Goal: Task Accomplishment & Management: Use online tool/utility

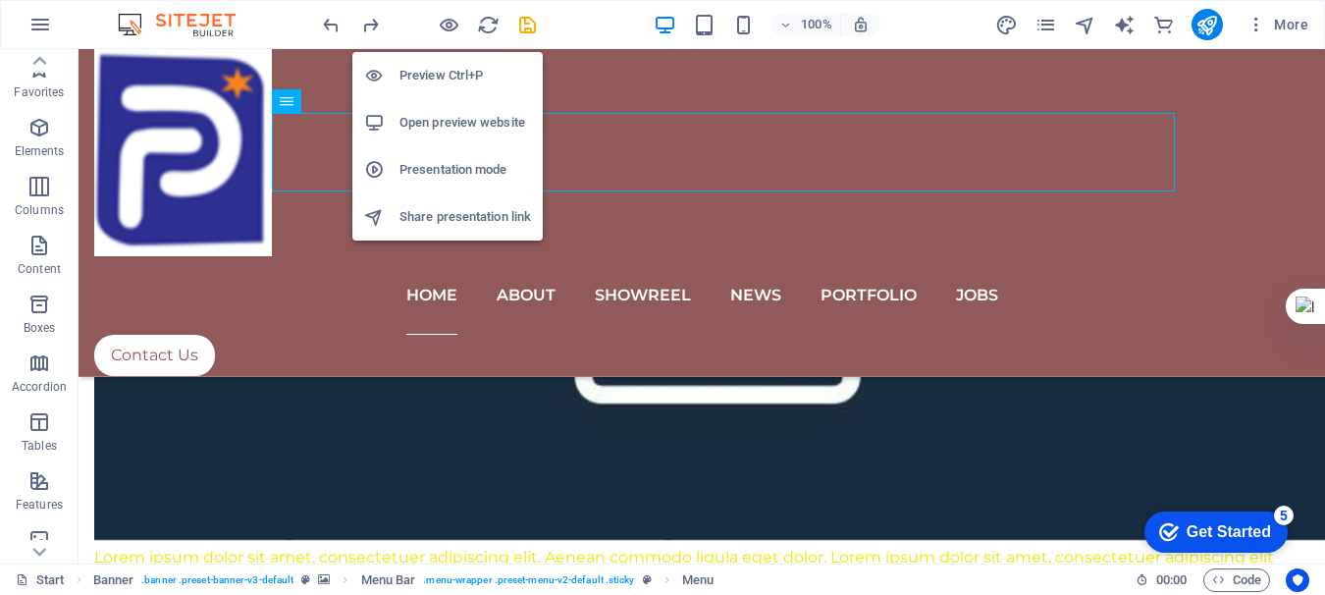
scroll to position [419, 0]
click at [445, 77] on h6 "Preview Ctrl+P" at bounding box center [465, 76] width 132 height 24
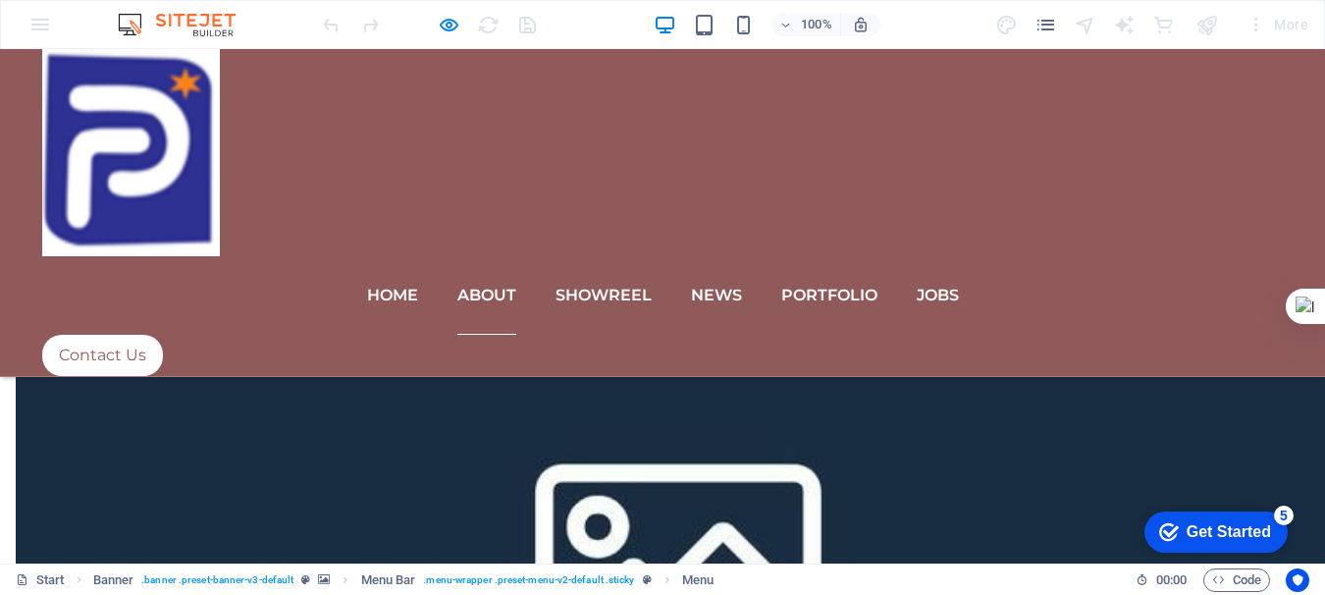
scroll to position [4183, 0]
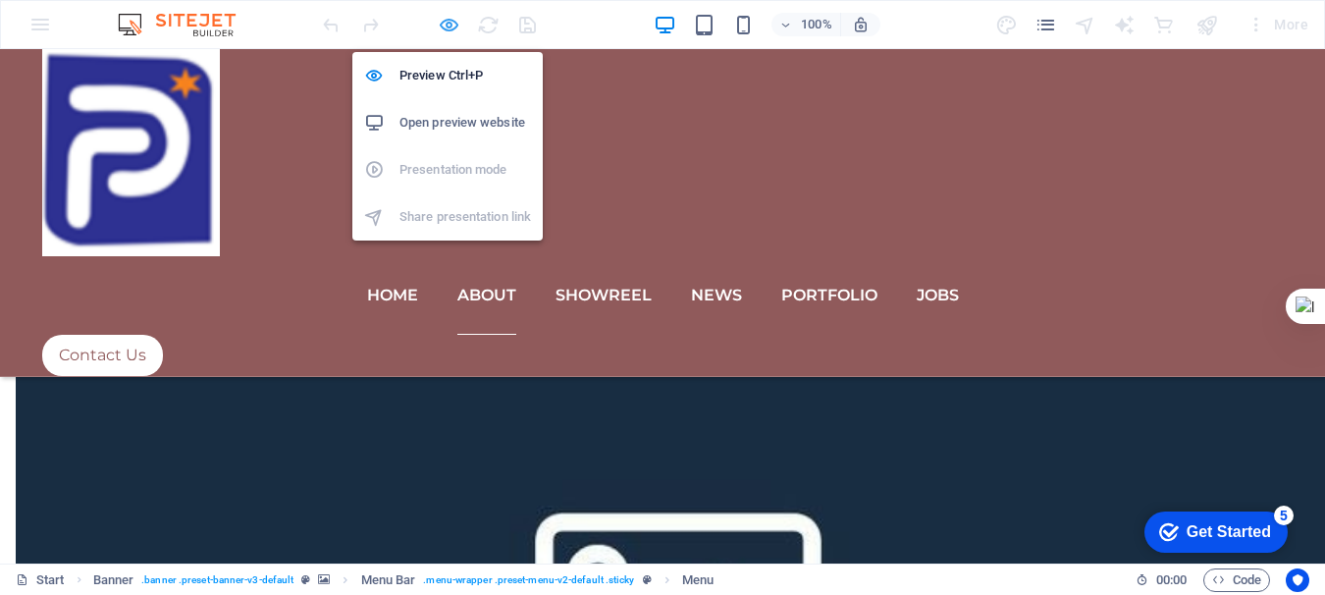
click at [450, 27] on icon "button" at bounding box center [449, 25] width 23 height 23
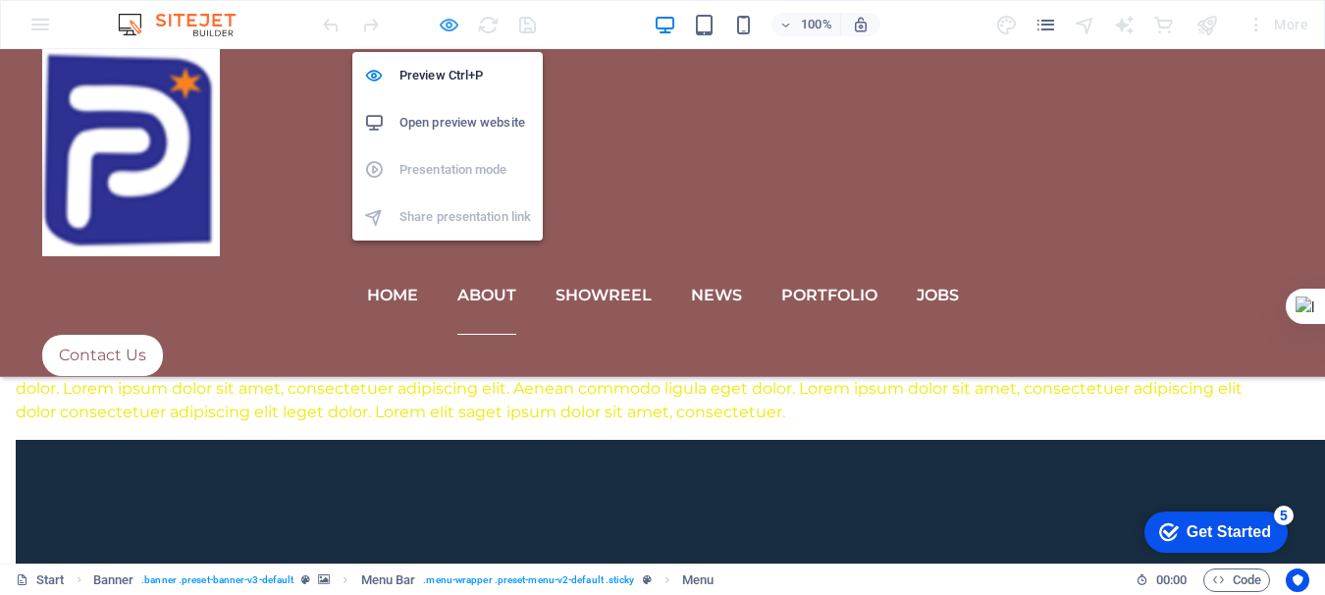
scroll to position [4307, 0]
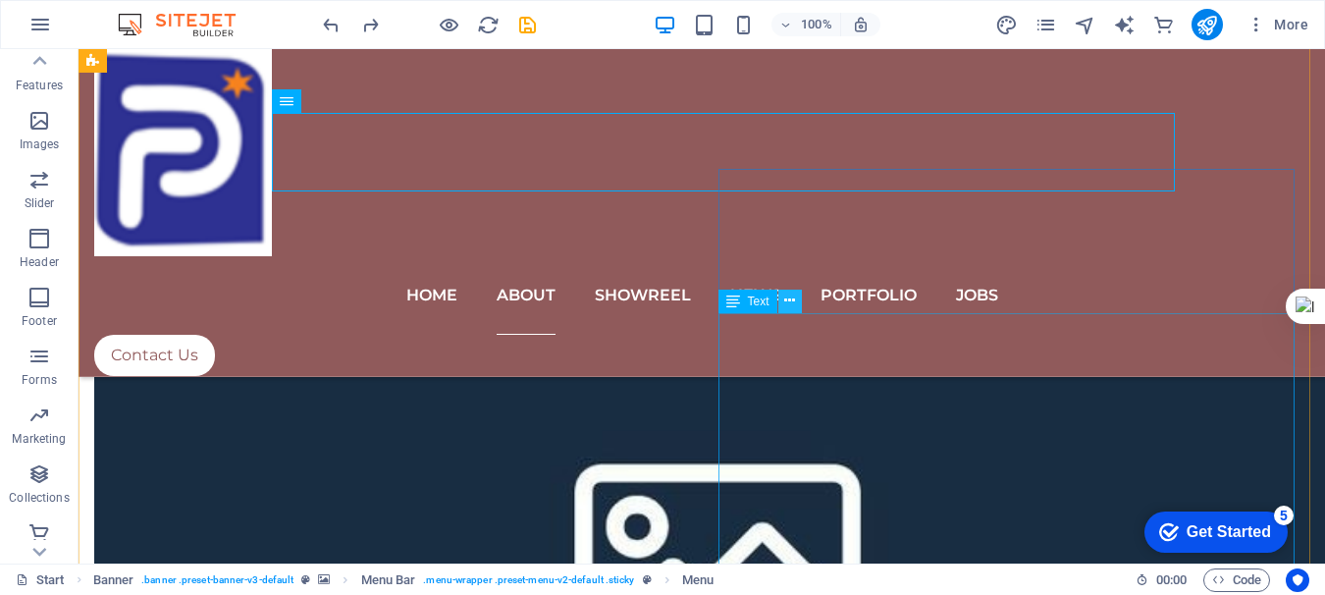
click at [785, 296] on icon at bounding box center [789, 301] width 11 height 21
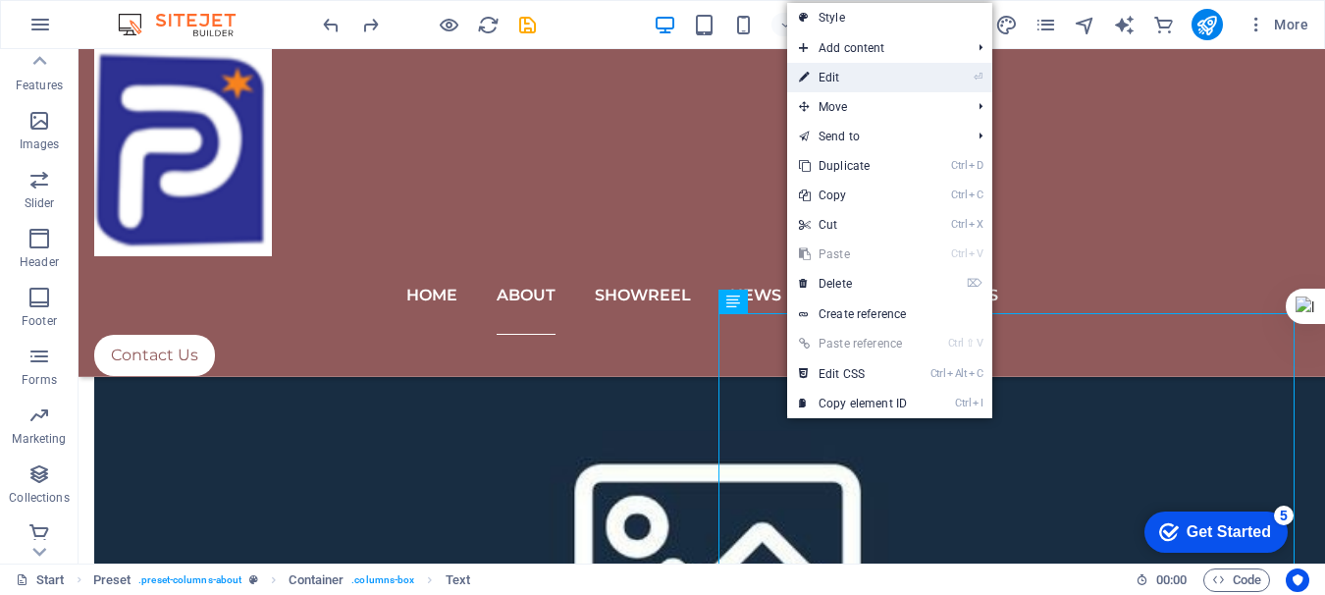
drag, startPoint x: 846, startPoint y: 79, endPoint x: 548, endPoint y: 418, distance: 452.0
click at [846, 79] on link "⏎ Edit" at bounding box center [853, 77] width 132 height 29
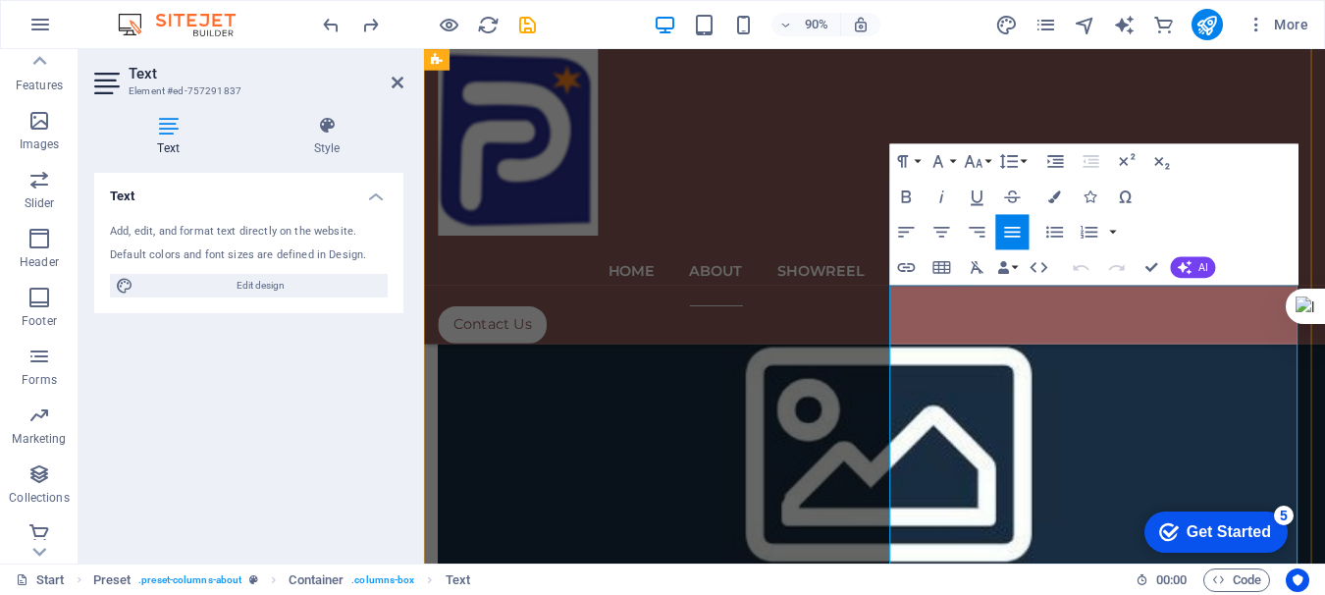
scroll to position [4782, 0]
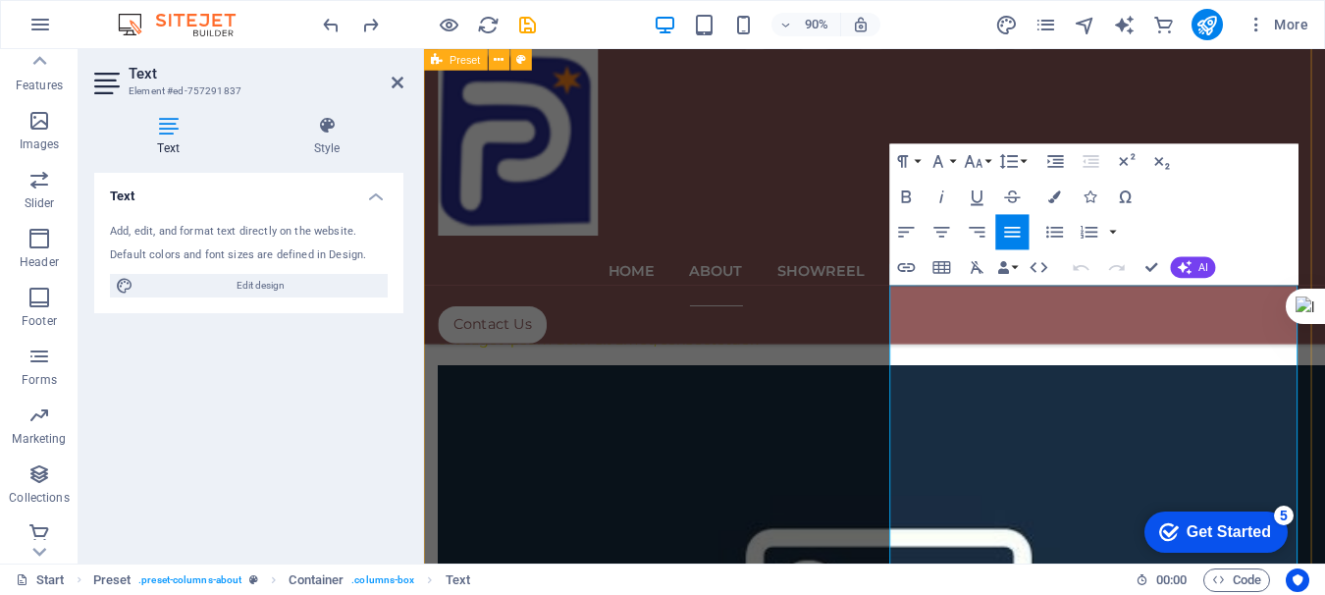
drag, startPoint x: 941, startPoint y: 319, endPoint x: 1399, endPoint y: 610, distance: 542.4
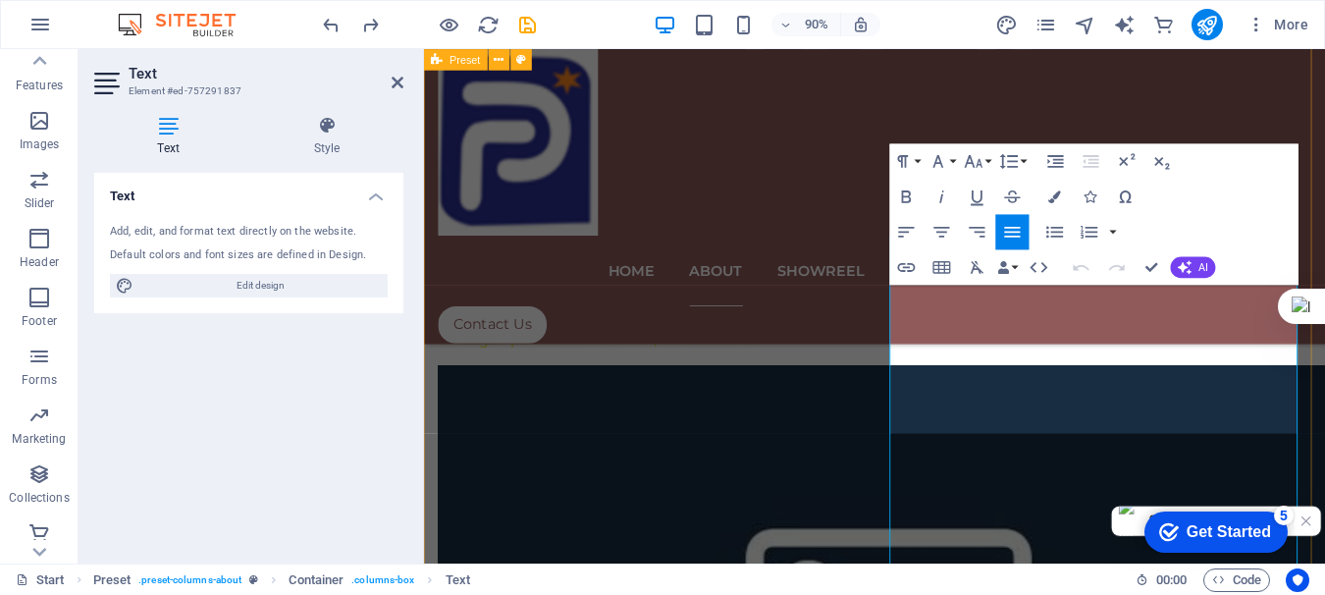
scroll to position [4814, 0]
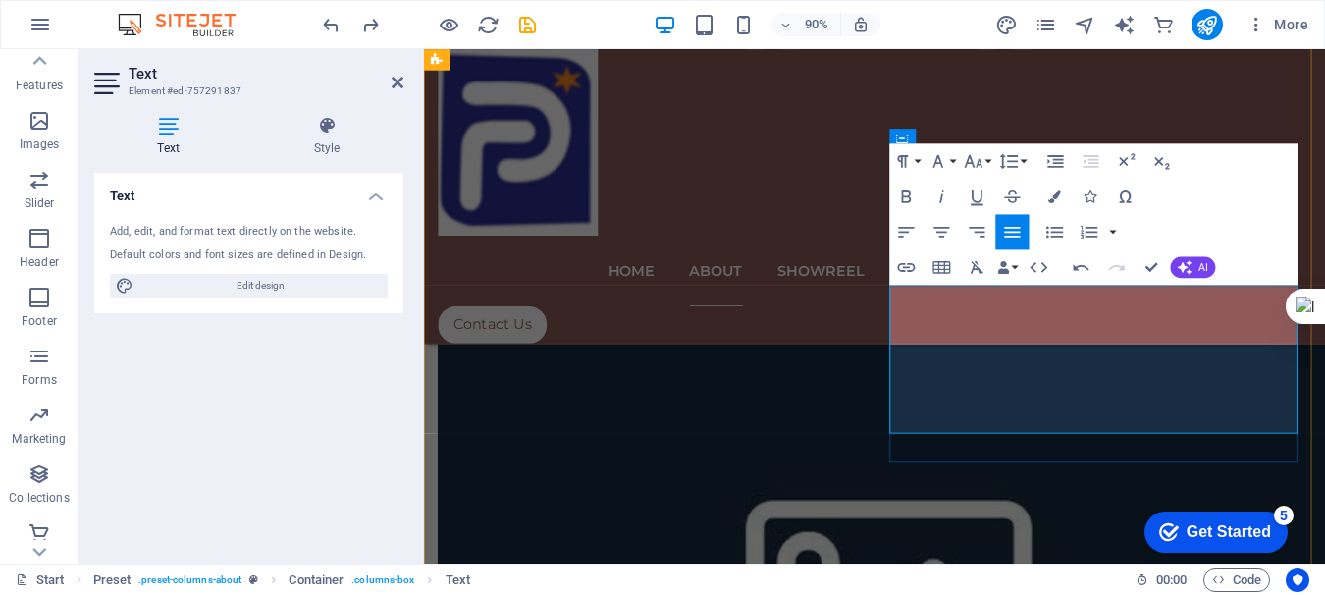
drag, startPoint x: 1038, startPoint y: 441, endPoint x: 1284, endPoint y: 466, distance: 246.7
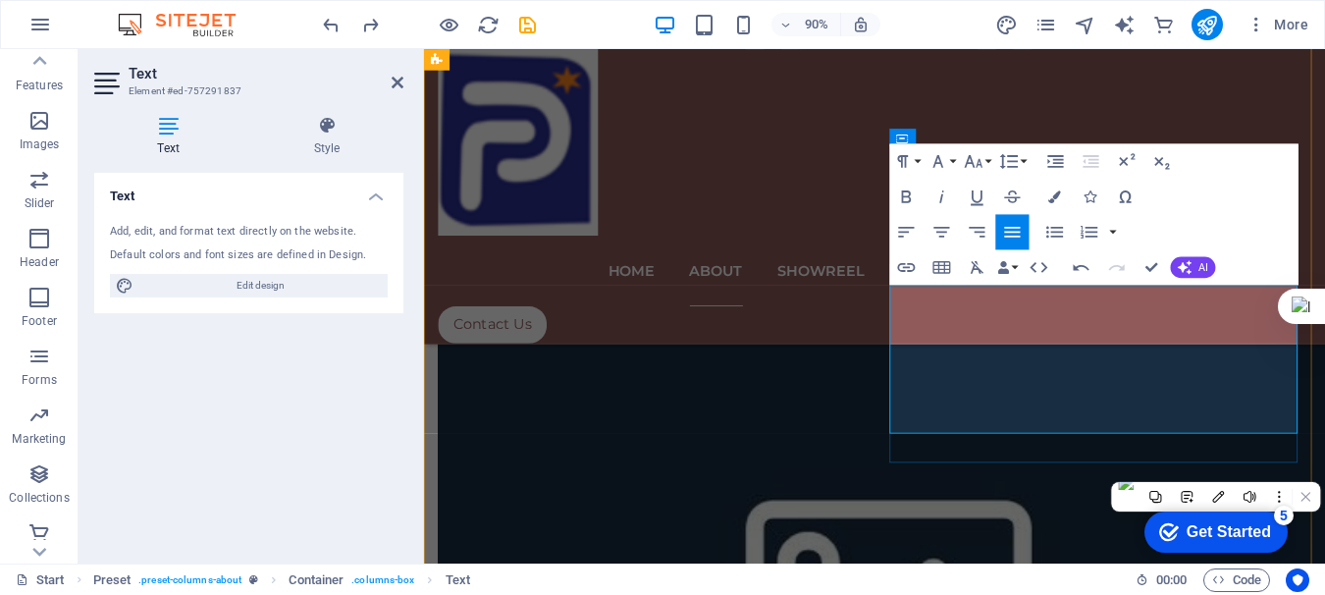
scroll to position [4826, 0]
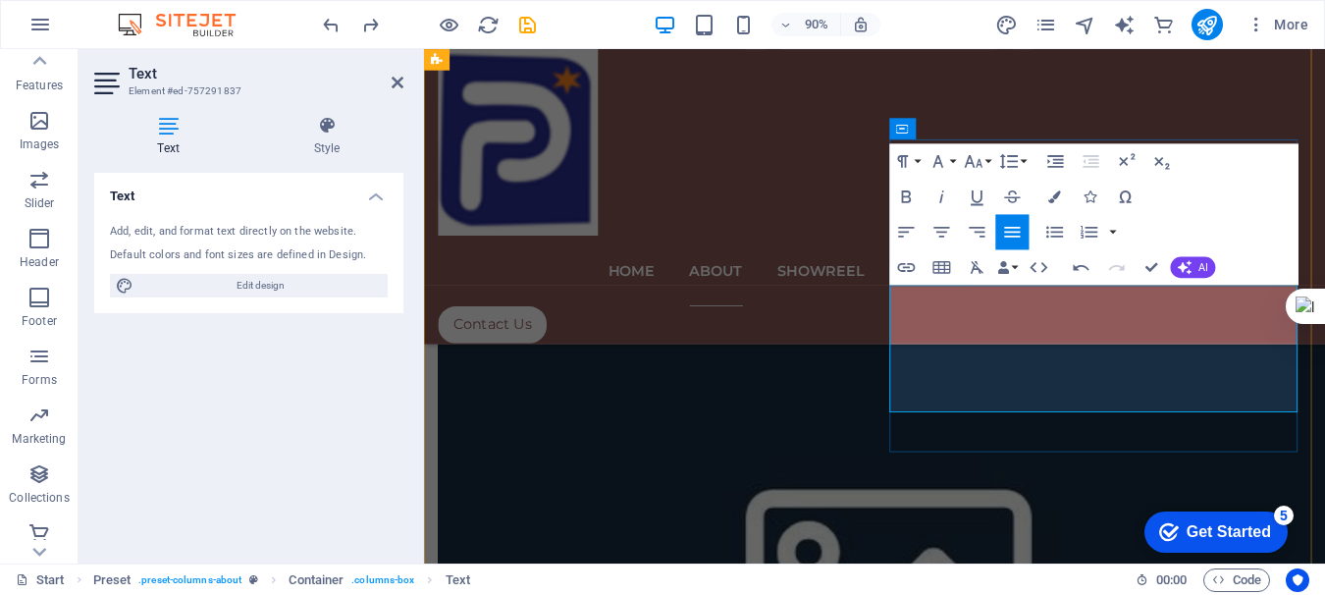
drag, startPoint x: 1034, startPoint y: 444, endPoint x: 940, endPoint y: 337, distance: 142.6
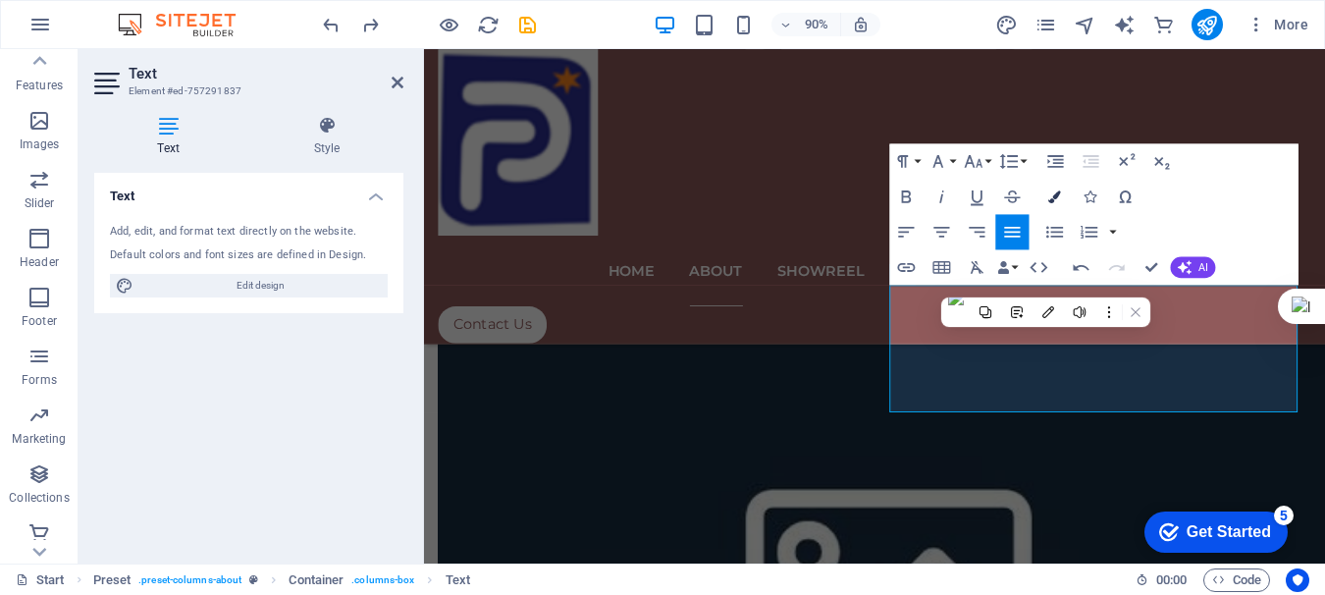
click at [1050, 193] on icon "button" at bounding box center [1054, 196] width 13 height 13
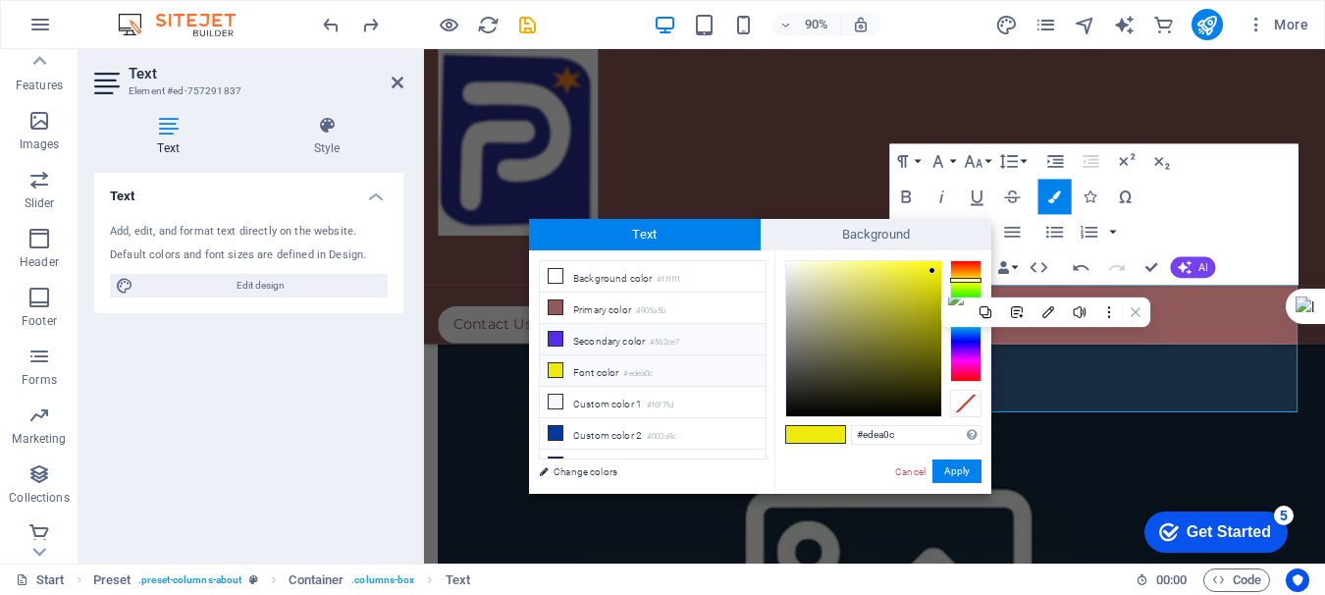
click at [554, 334] on icon at bounding box center [556, 339] width 14 height 14
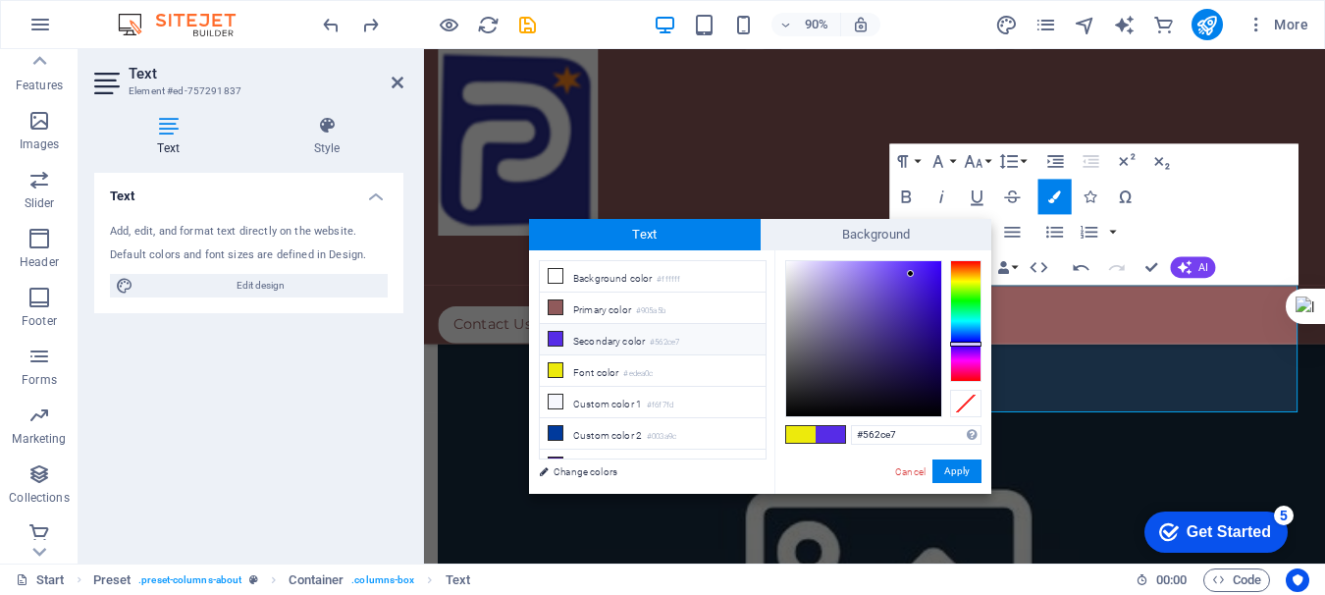
type input "#340bc3"
click at [931, 296] on div at bounding box center [863, 338] width 155 height 155
click at [955, 471] on button "Apply" at bounding box center [956, 471] width 49 height 24
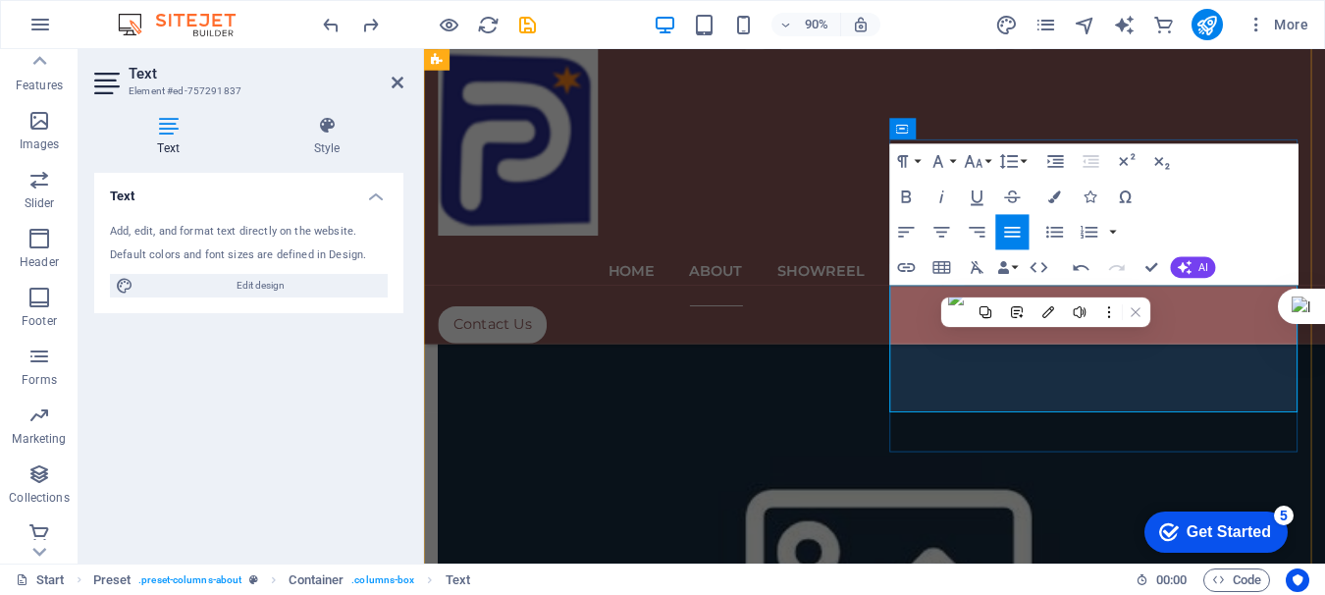
drag, startPoint x: 1033, startPoint y: 322, endPoint x: 939, endPoint y: 323, distance: 94.2
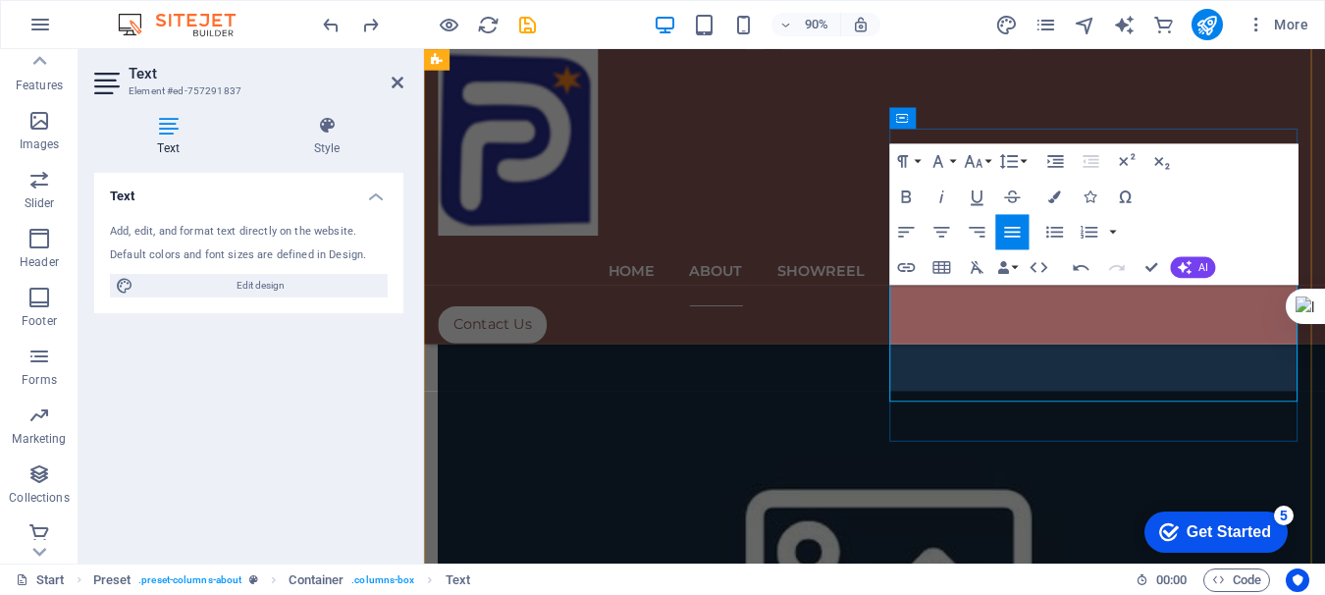
scroll to position [4838, 0]
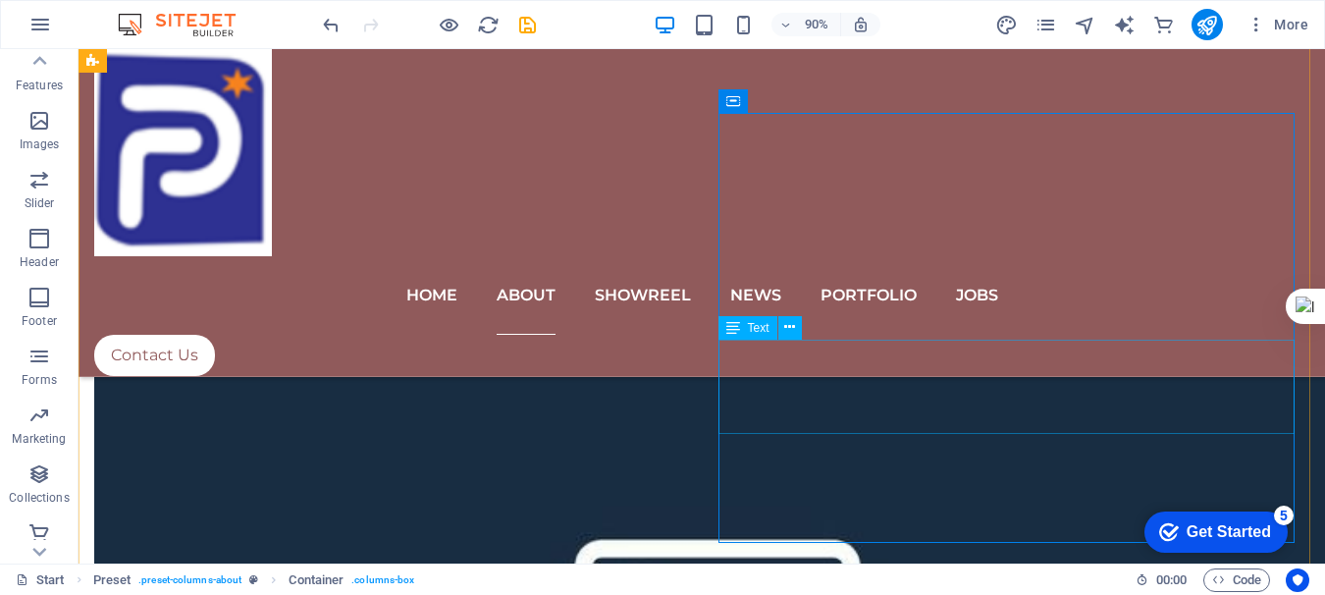
scroll to position [4363, 0]
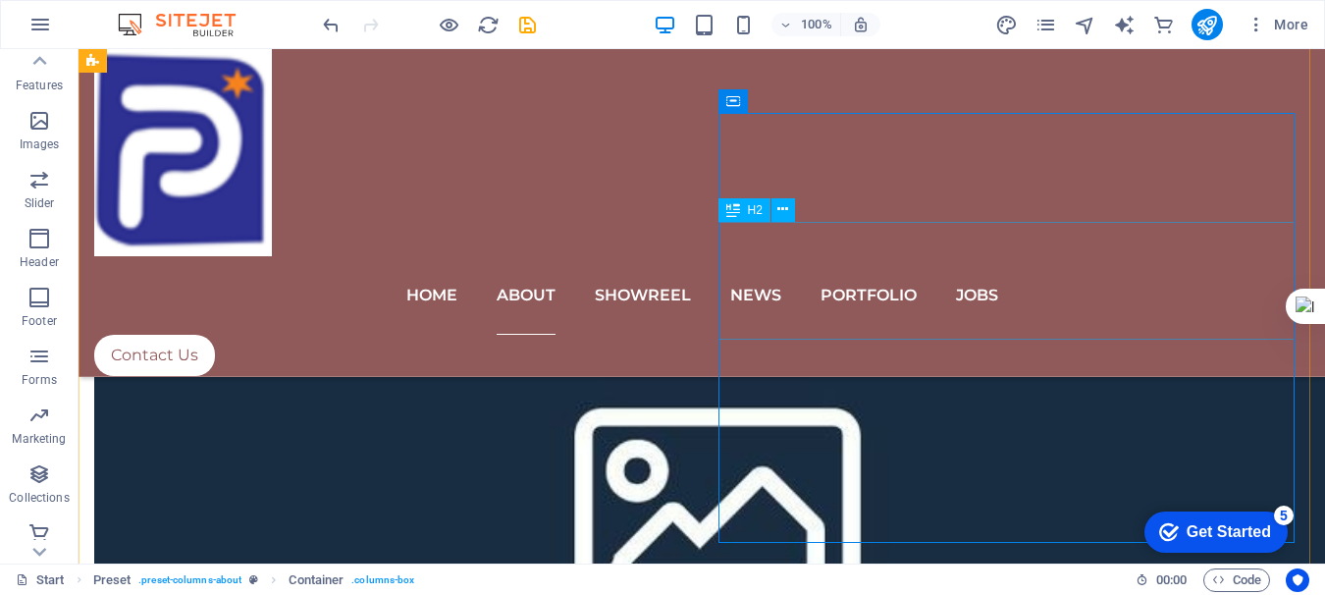
click at [785, 210] on icon at bounding box center [782, 209] width 11 height 21
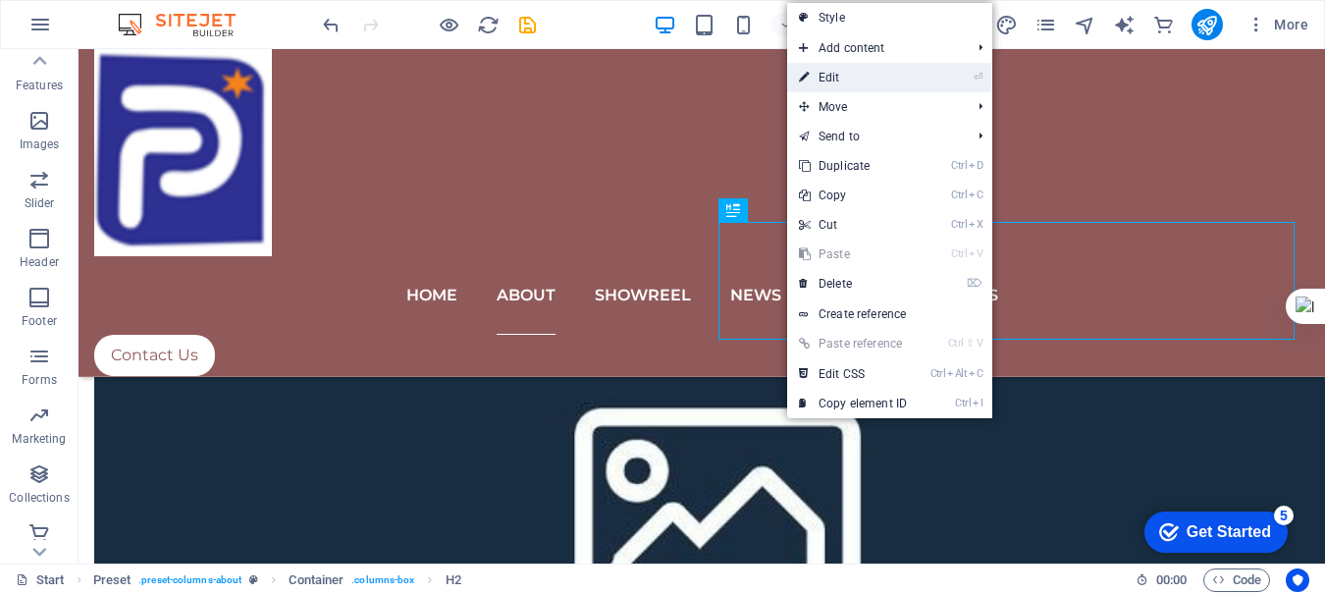
click at [827, 77] on link "⏎ Edit" at bounding box center [853, 77] width 132 height 29
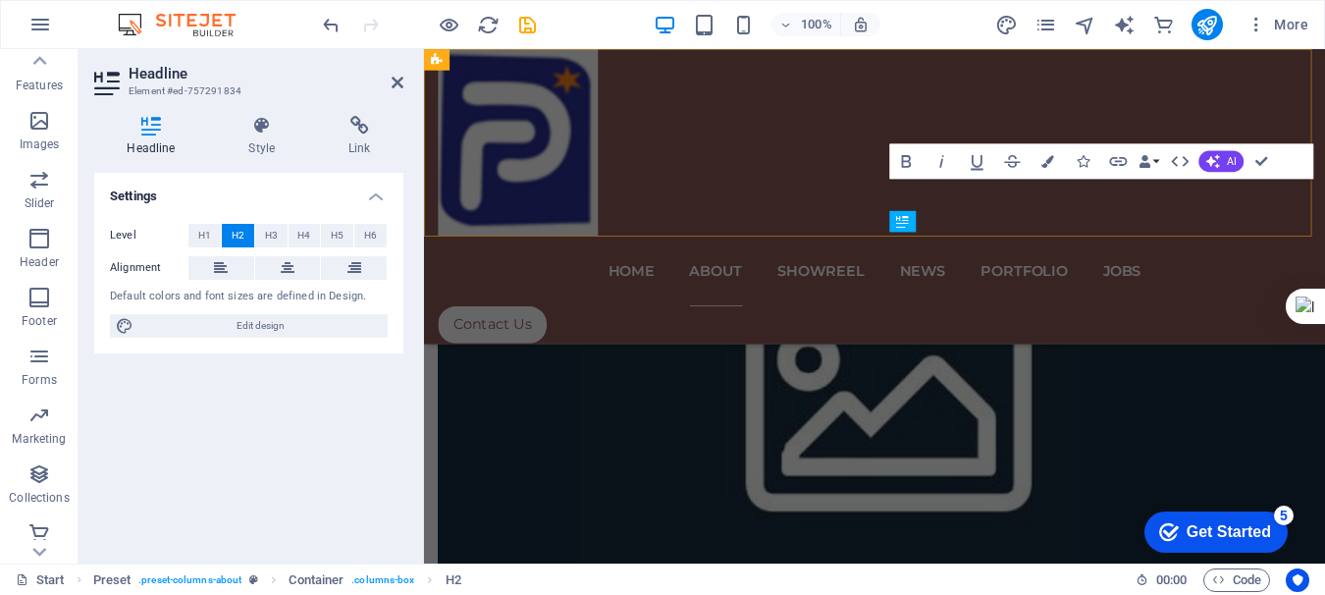
scroll to position [4838, 0]
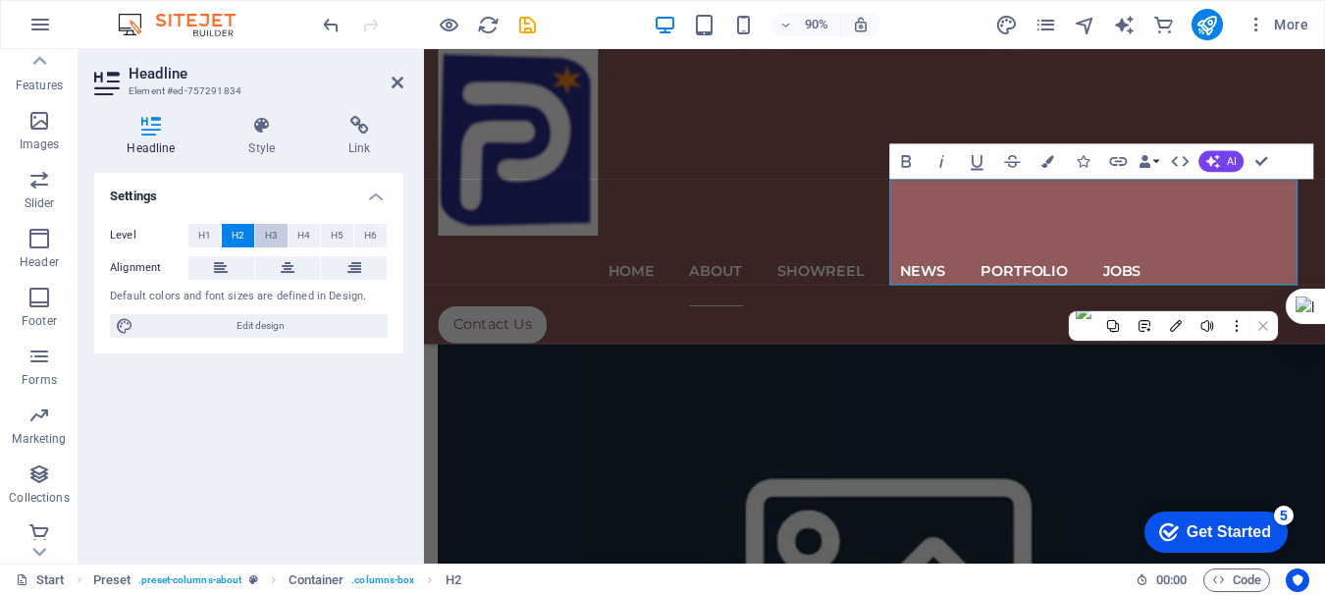
click at [278, 235] on button "H3" at bounding box center [271, 236] width 32 height 24
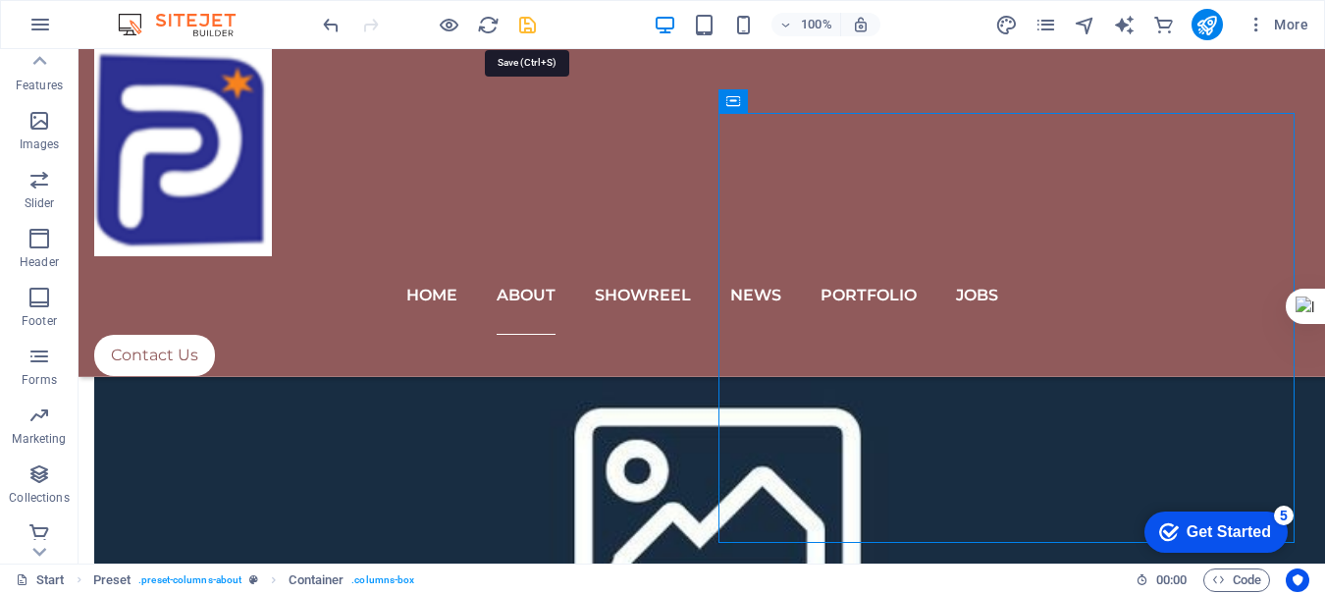
click at [526, 30] on icon "save" at bounding box center [527, 25] width 23 height 23
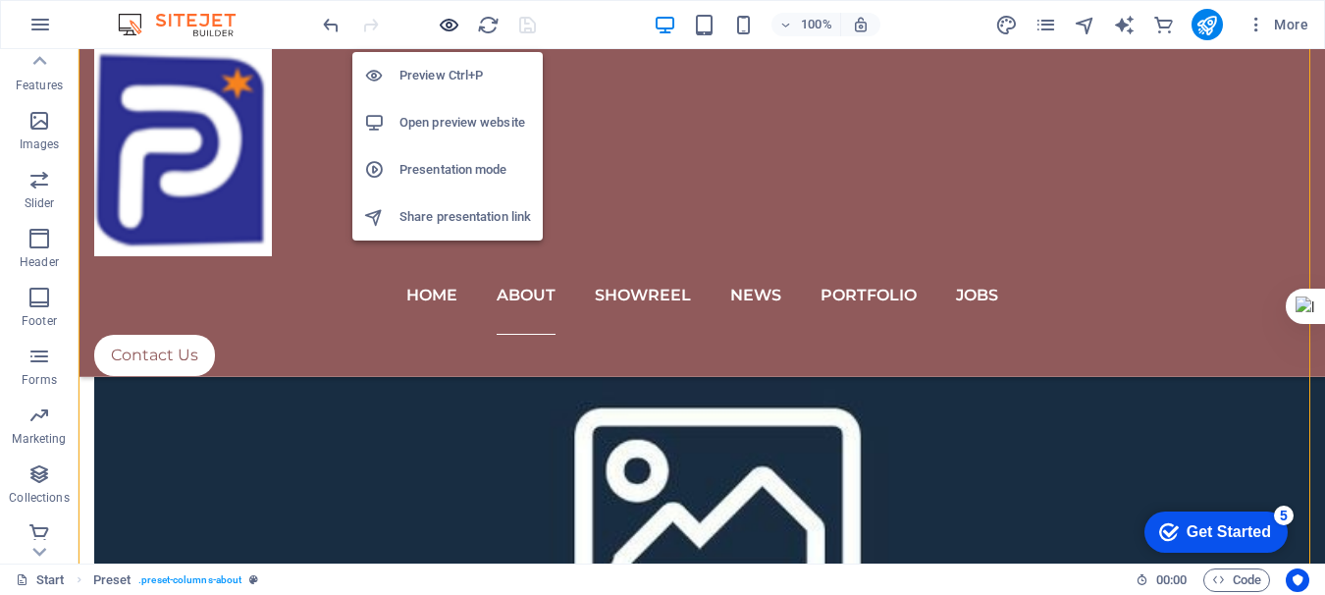
click at [450, 26] on icon "button" at bounding box center [449, 25] width 23 height 23
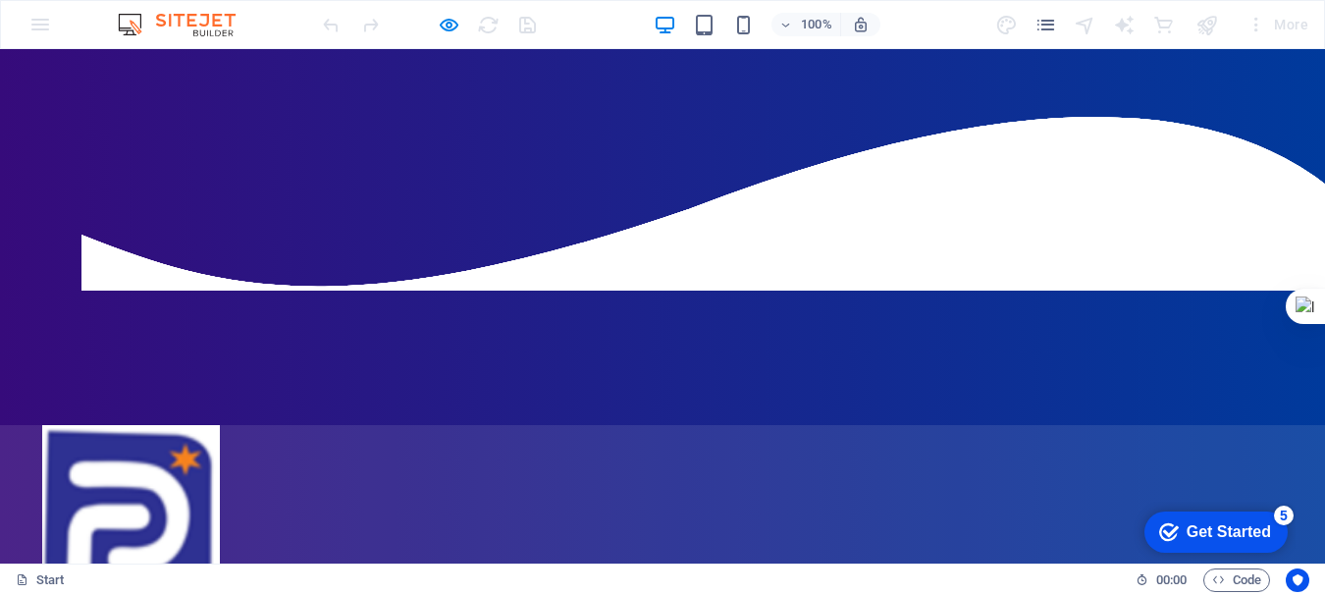
scroll to position [348, 0]
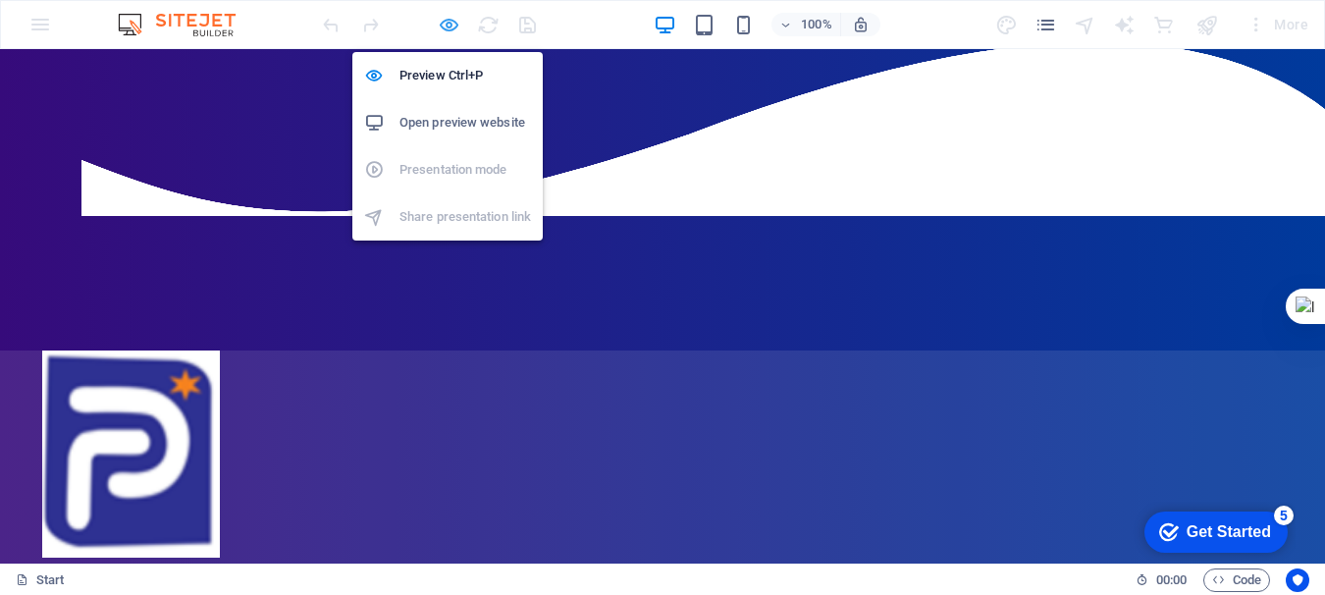
click at [449, 26] on icon "button" at bounding box center [449, 25] width 23 height 23
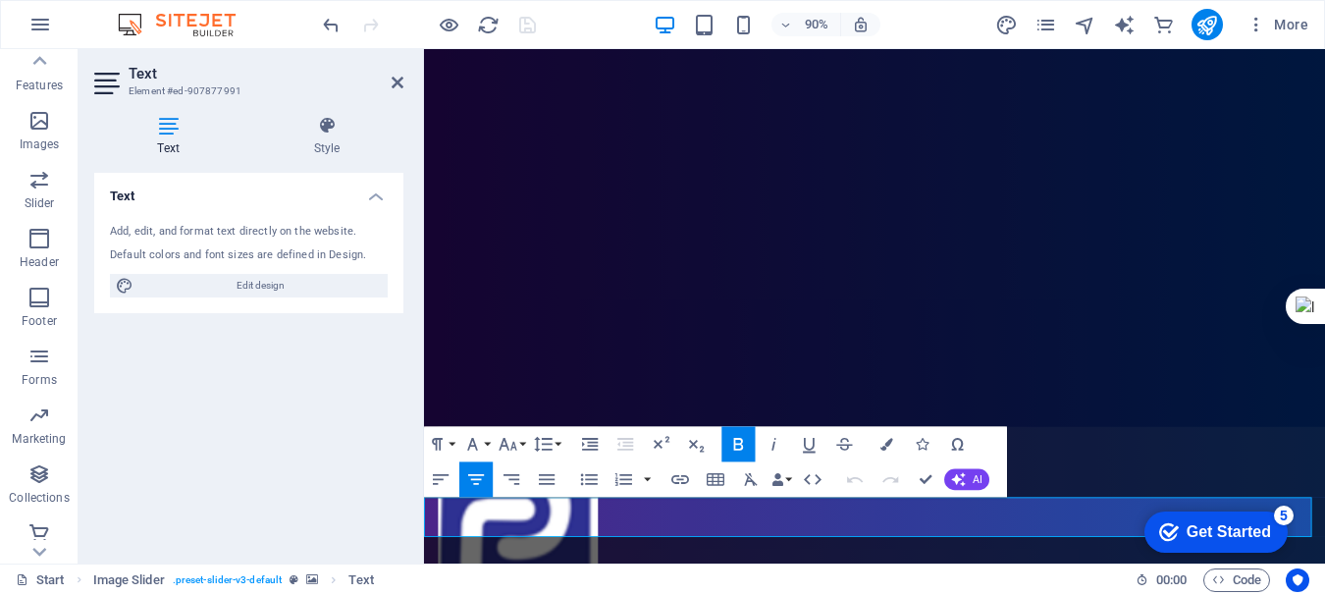
drag, startPoint x: 579, startPoint y: 566, endPoint x: 1252, endPoint y: 601, distance: 674.2
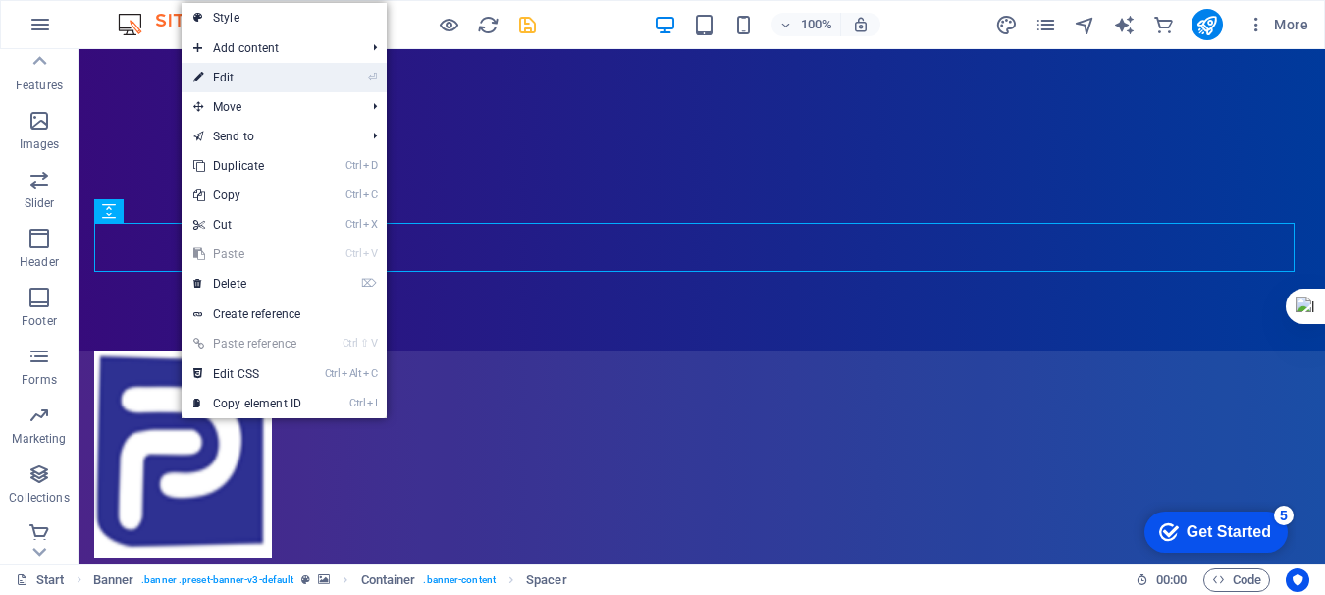
click at [230, 78] on link "⏎ Edit" at bounding box center [248, 77] width 132 height 29
select select "px"
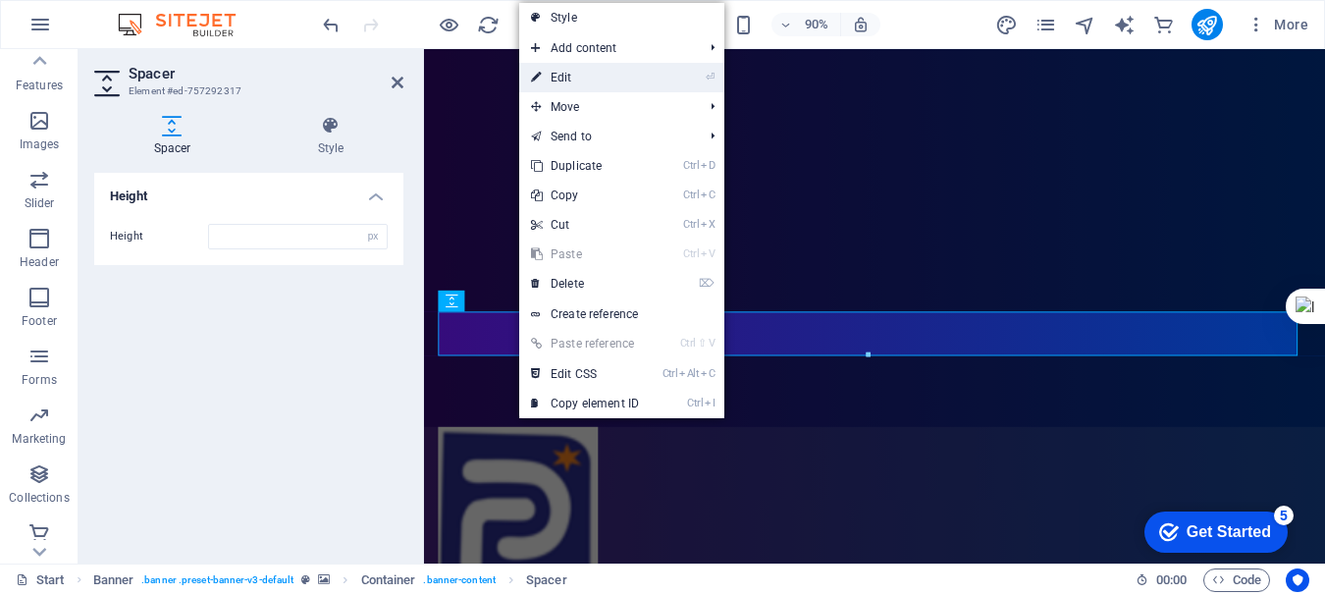
click at [568, 82] on link "⏎ Edit" at bounding box center [585, 77] width 132 height 29
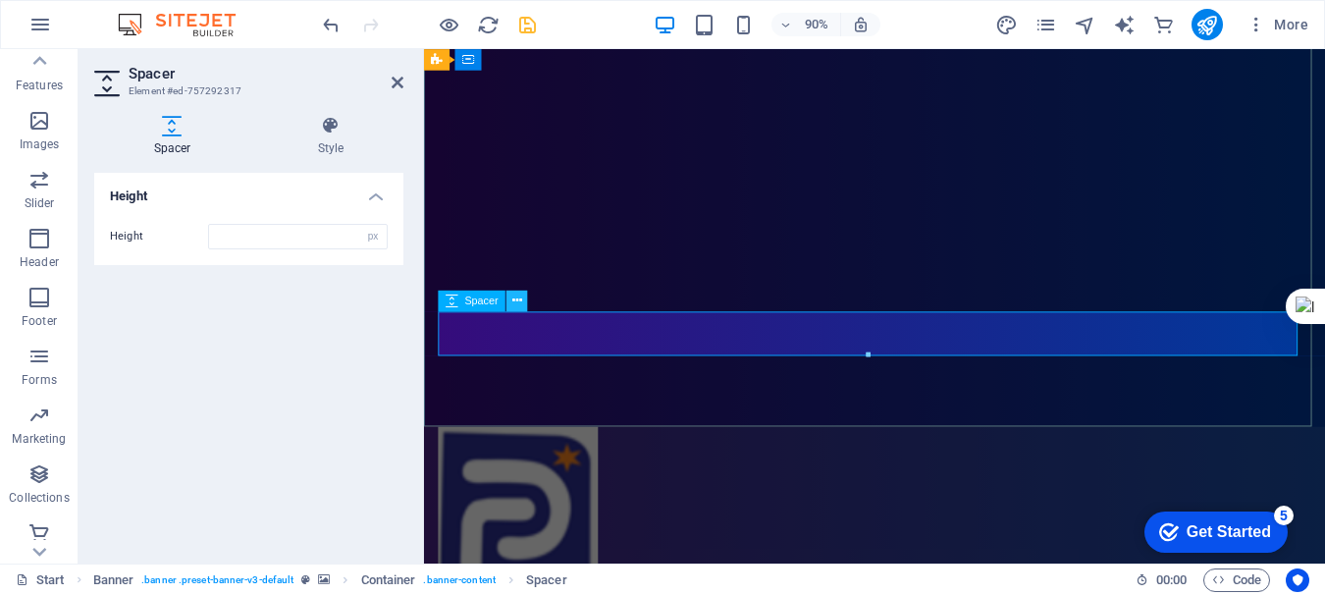
click at [0, 0] on button at bounding box center [0, 0] width 0 height 0
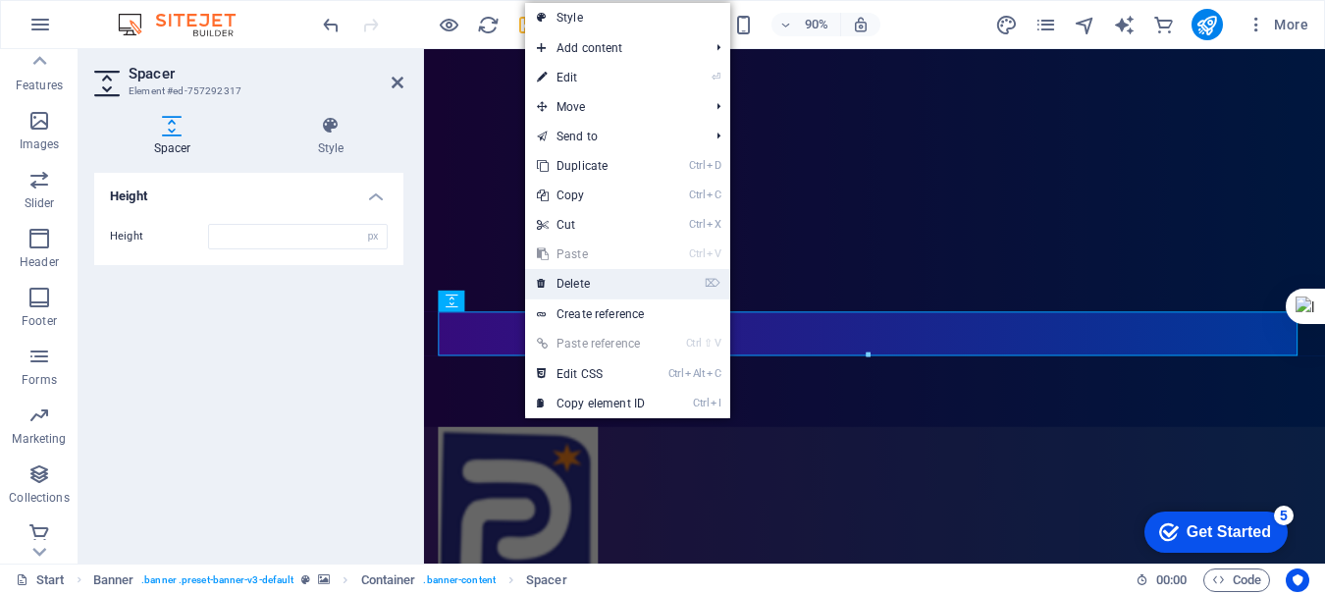
click at [572, 286] on link "⌦ Delete" at bounding box center [591, 283] width 132 height 29
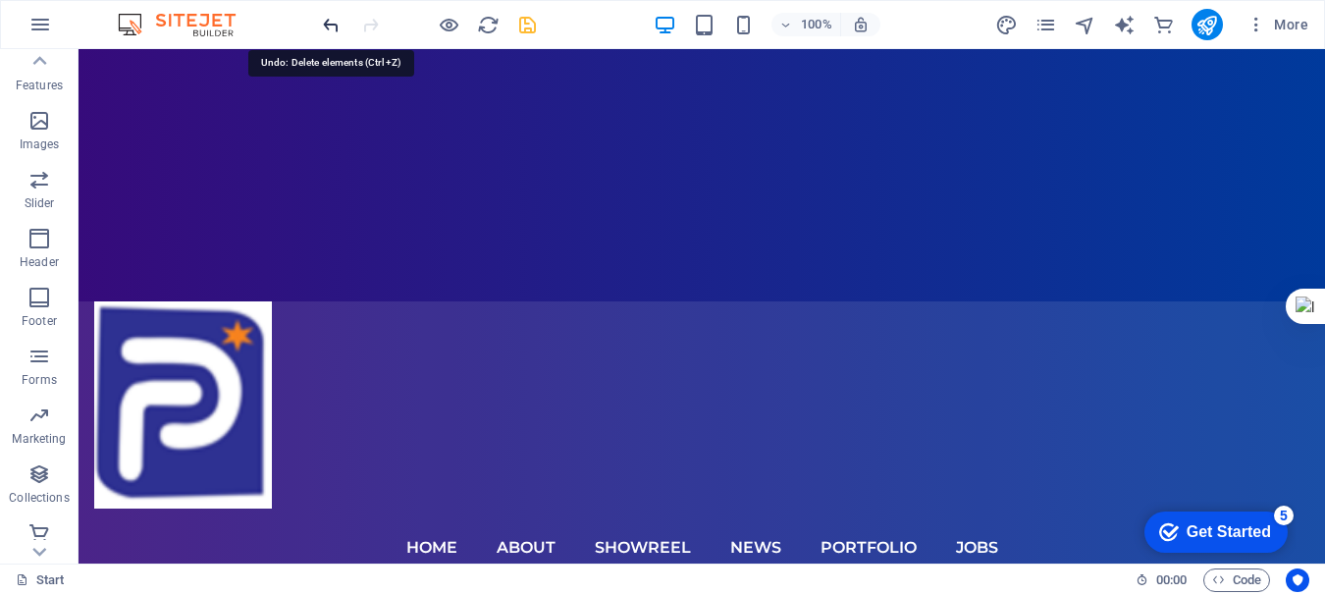
click at [326, 23] on icon "undo" at bounding box center [331, 25] width 23 height 23
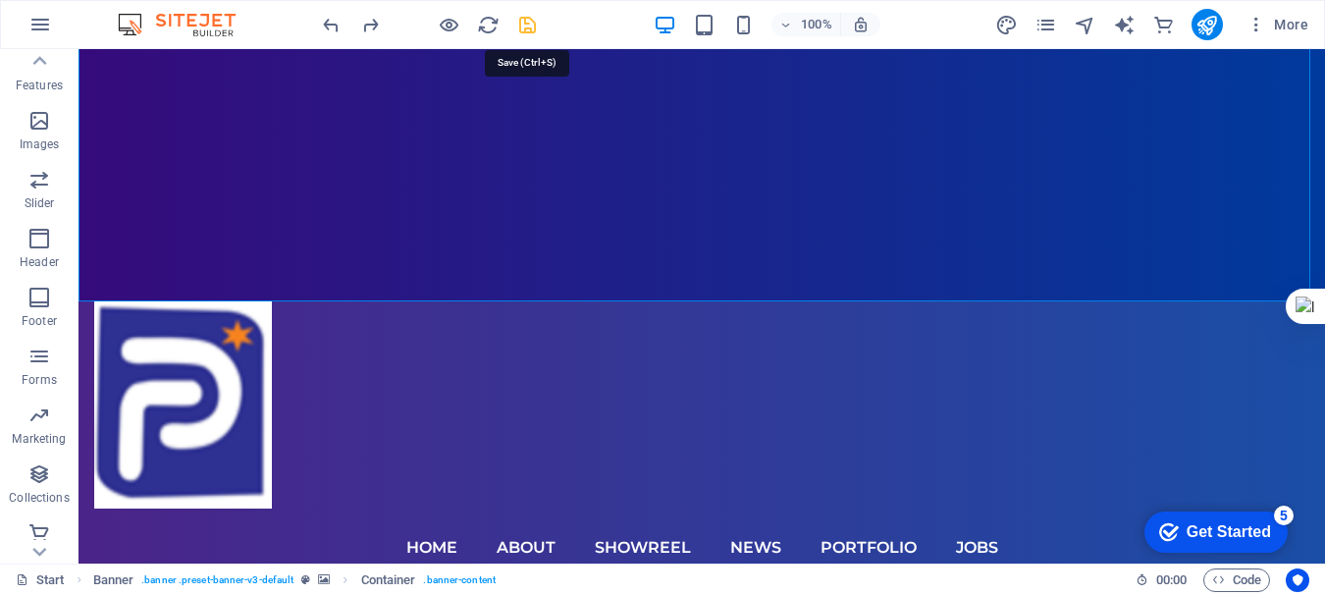
click at [530, 20] on icon "save" at bounding box center [527, 25] width 23 height 23
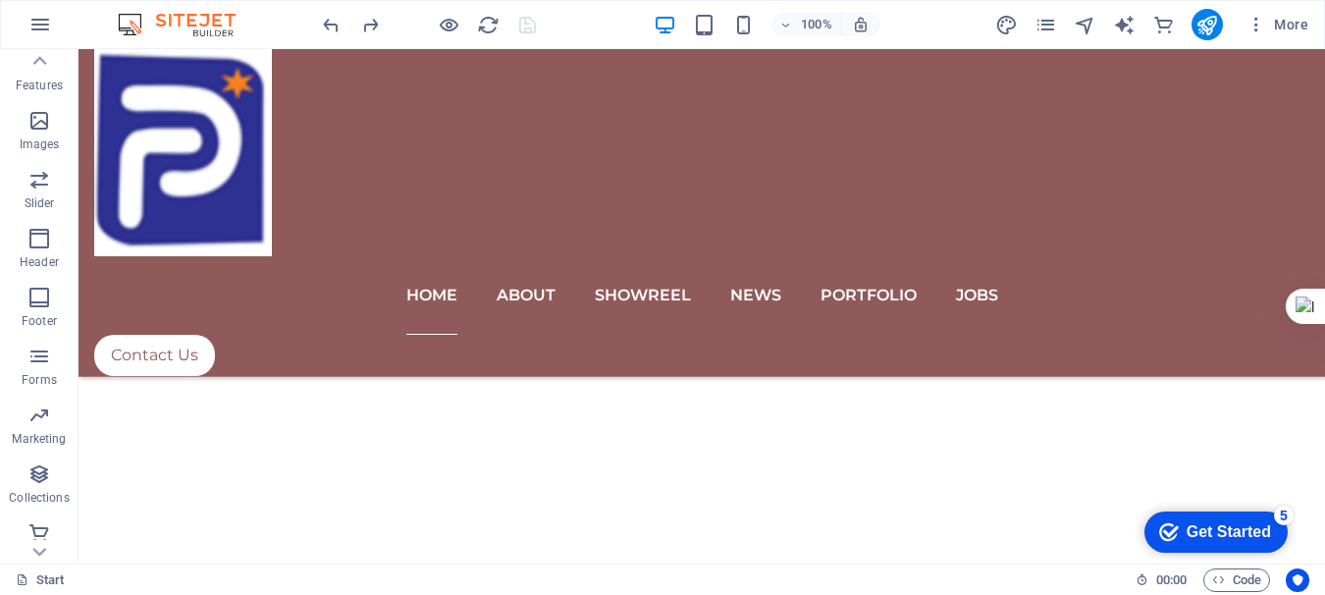
scroll to position [899, 0]
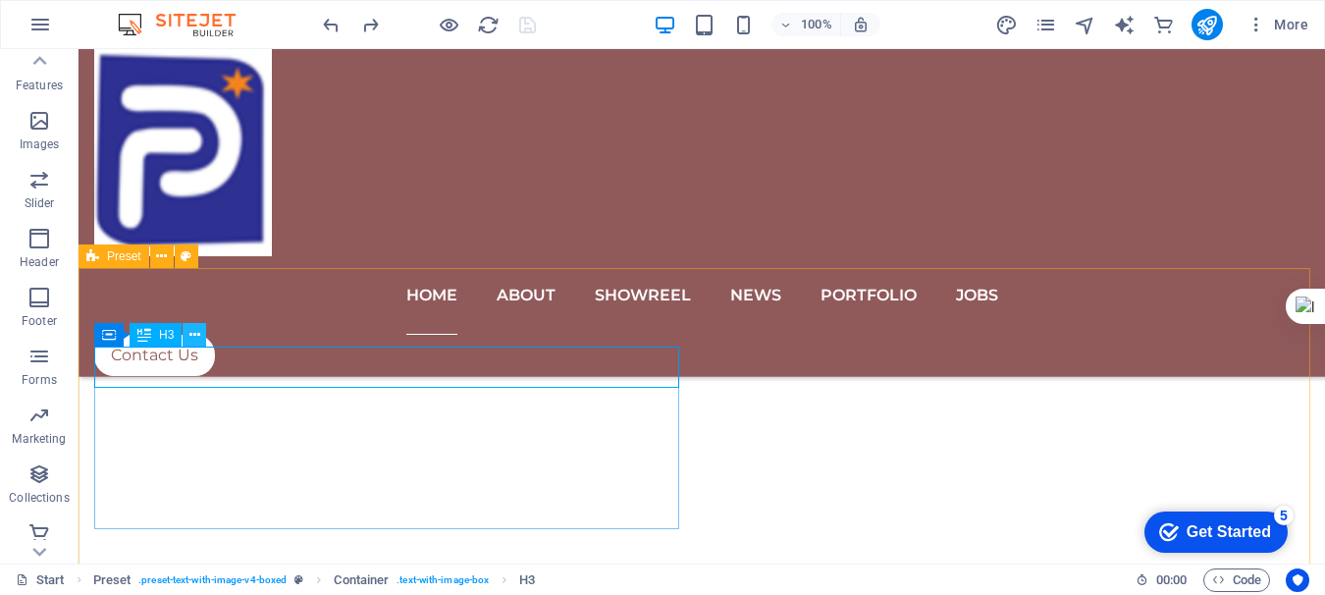
click at [196, 335] on icon at bounding box center [194, 335] width 11 height 21
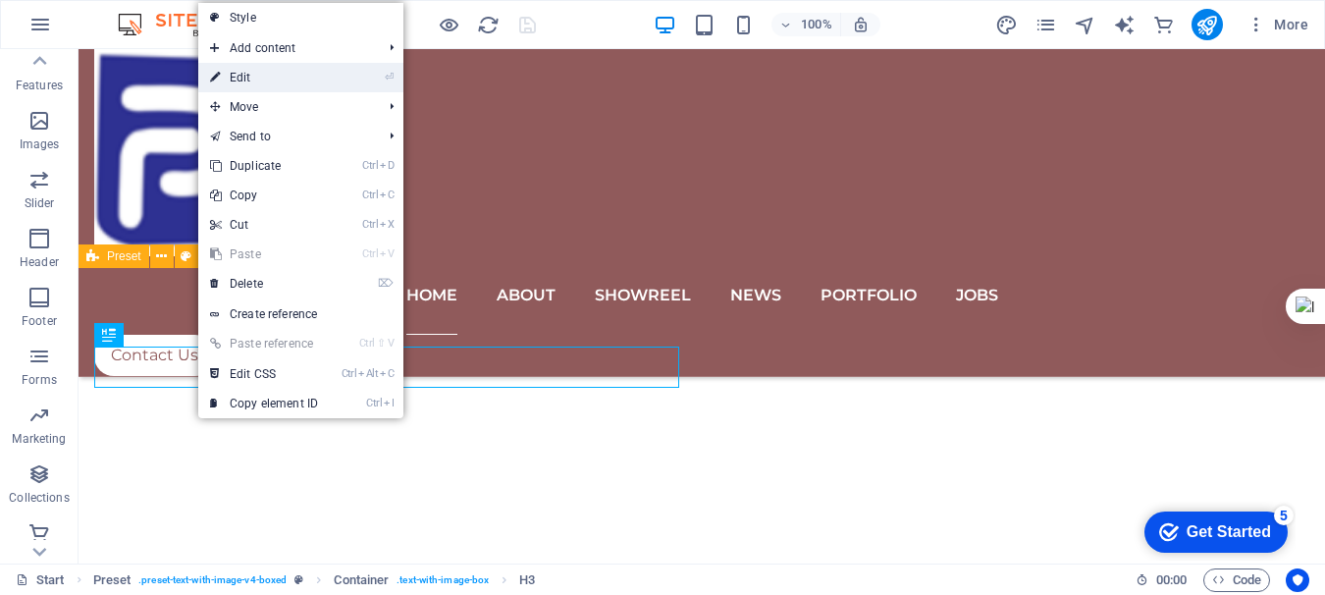
click at [251, 79] on link "⏎ Edit" at bounding box center [264, 77] width 132 height 29
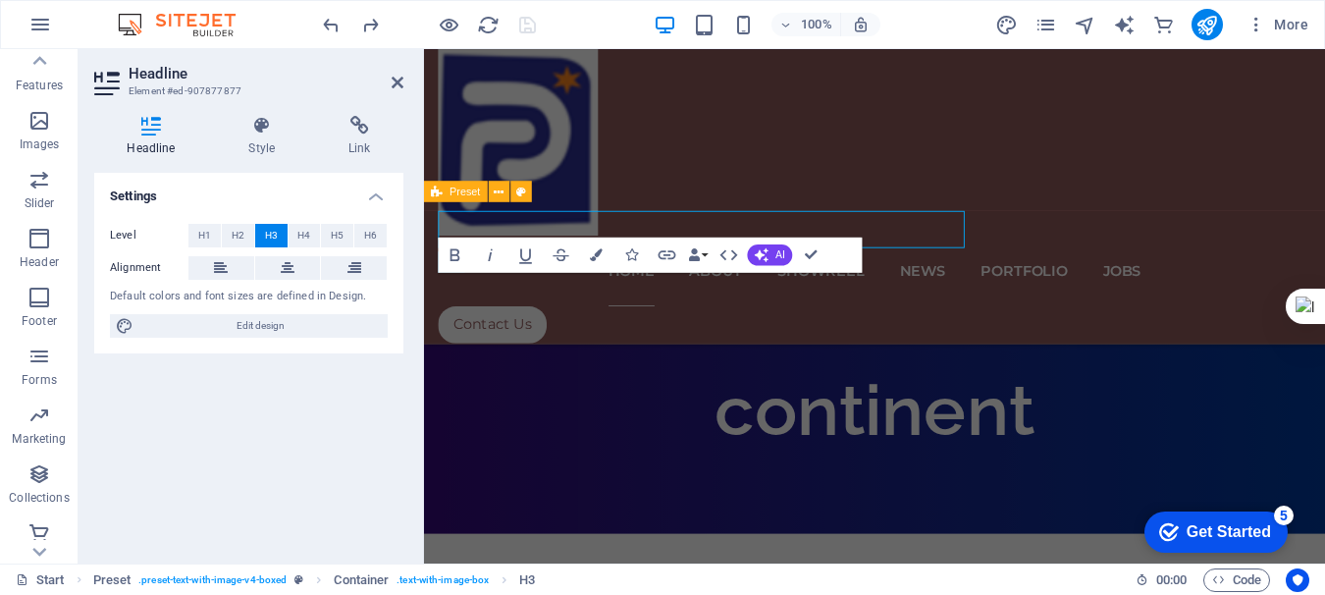
scroll to position [1017, 0]
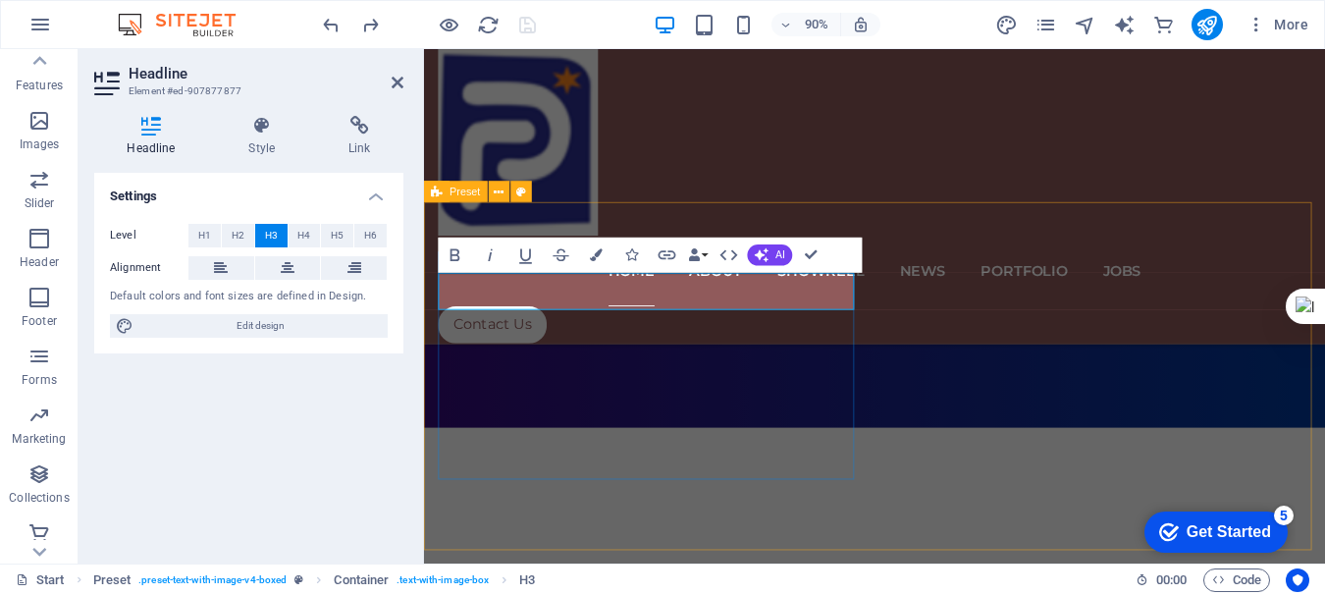
drag, startPoint x: 895, startPoint y: 318, endPoint x: 445, endPoint y: 310, distance: 450.6
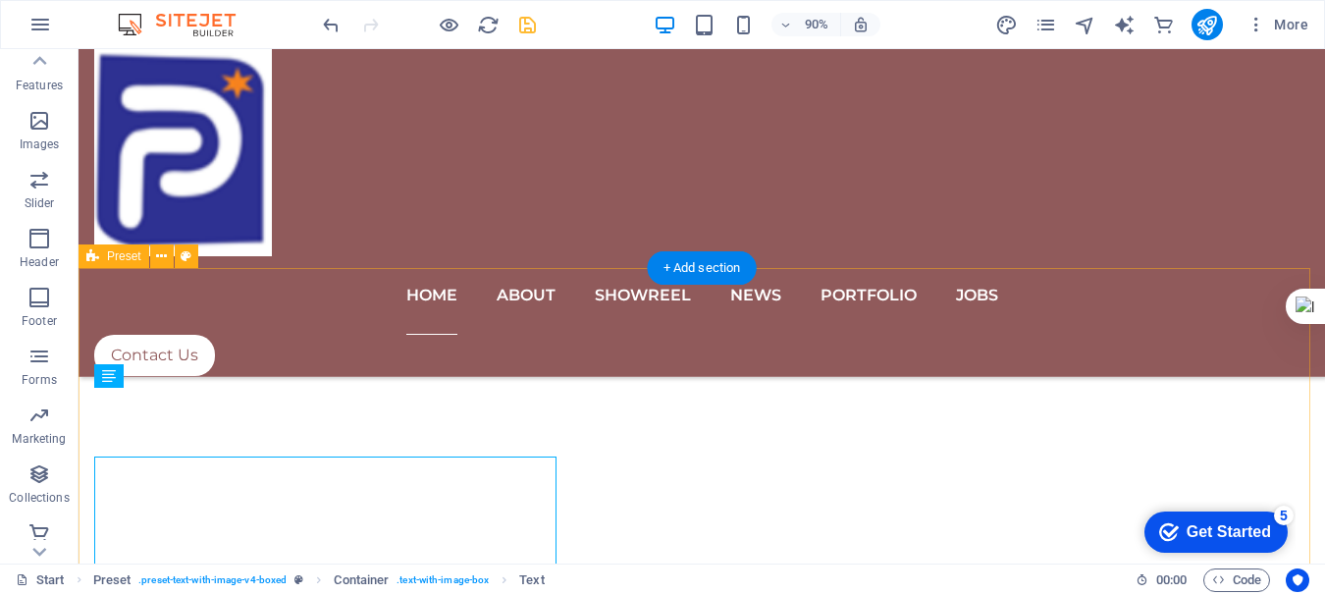
scroll to position [899, 0]
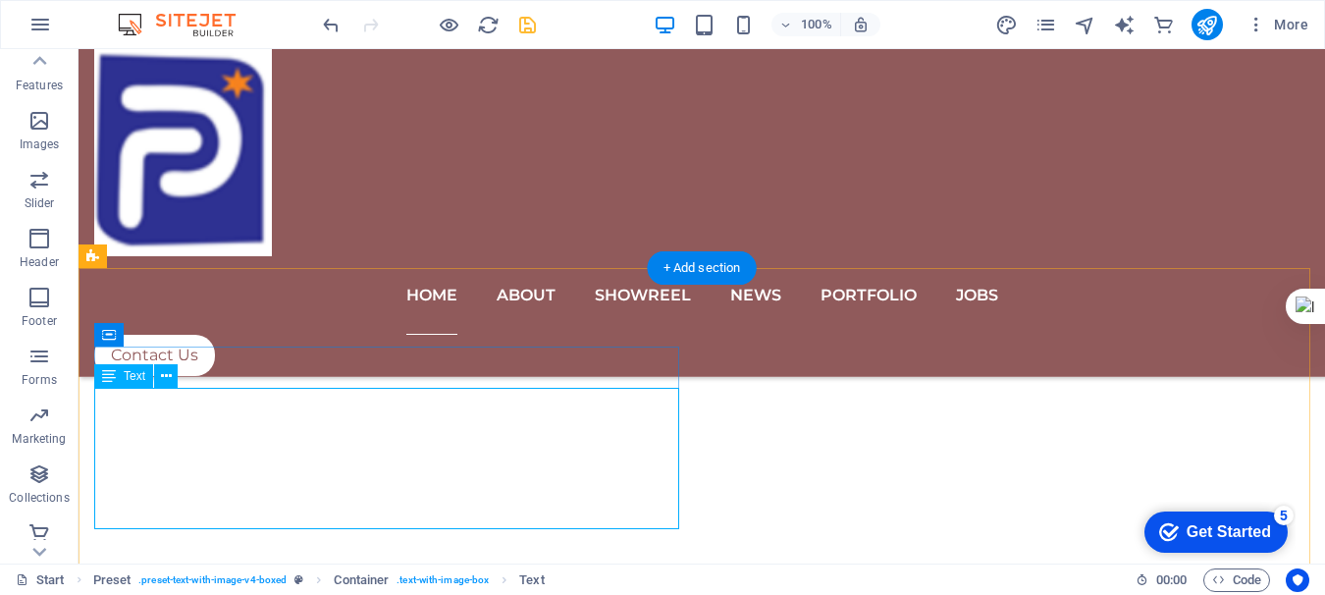
click at [166, 381] on icon at bounding box center [166, 376] width 11 height 21
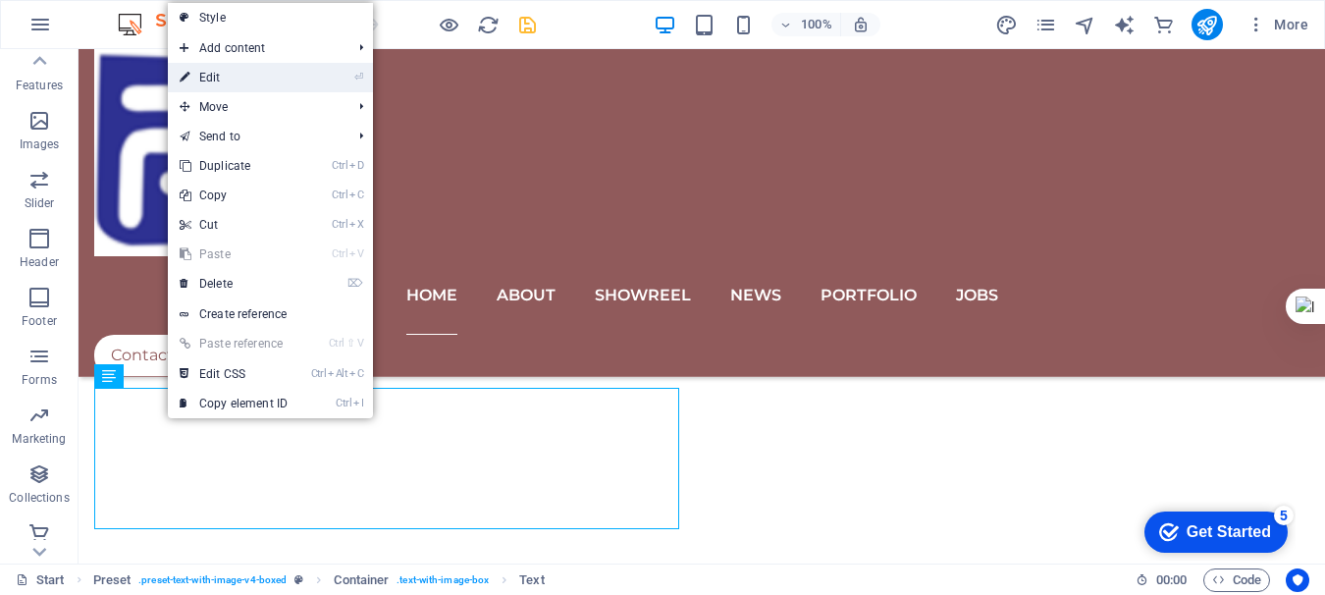
click at [221, 79] on link "⏎ Edit" at bounding box center [234, 77] width 132 height 29
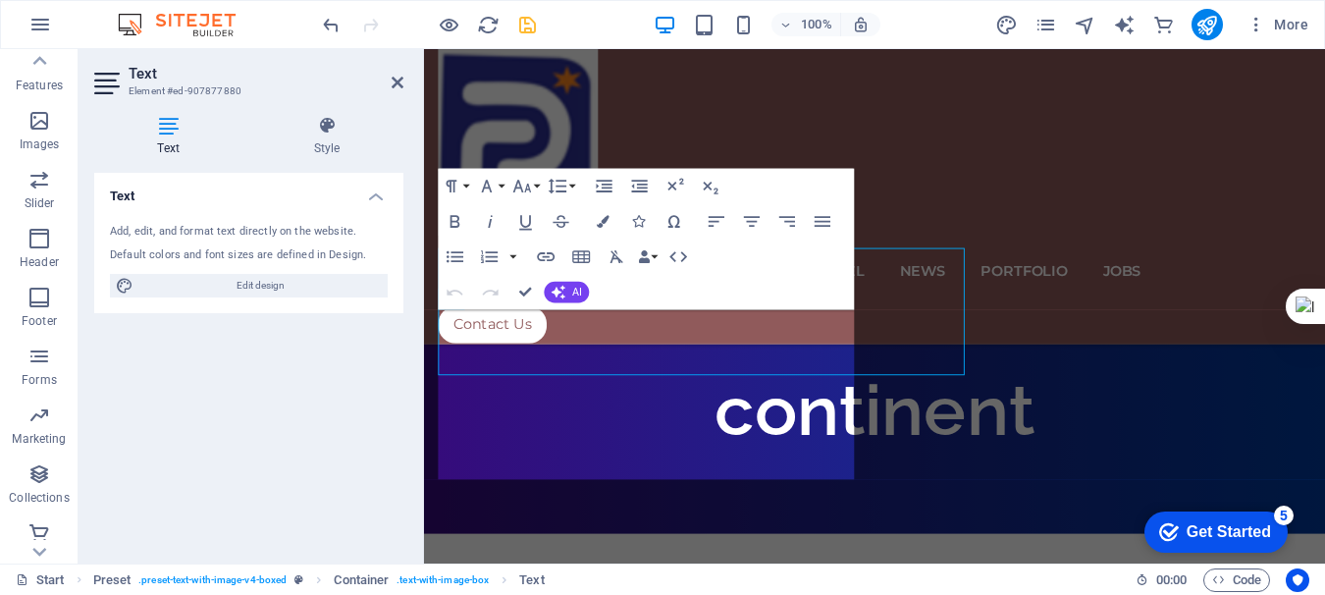
scroll to position [1017, 0]
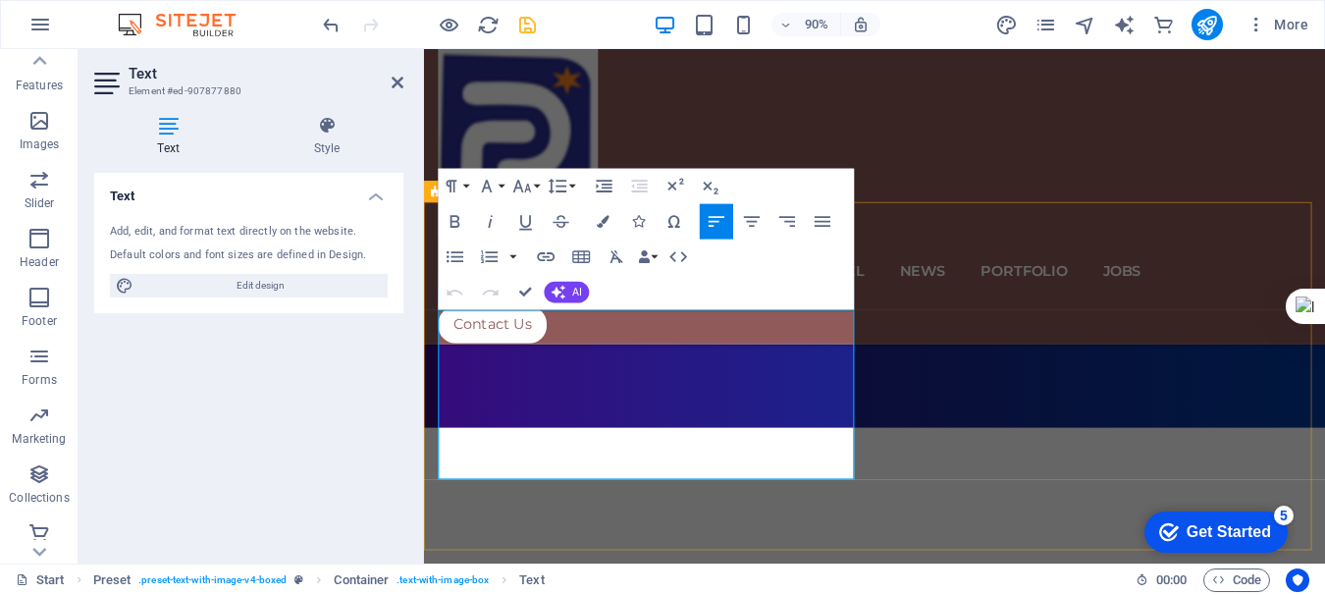
drag, startPoint x: 442, startPoint y: 344, endPoint x: 627, endPoint y: 522, distance: 256.8
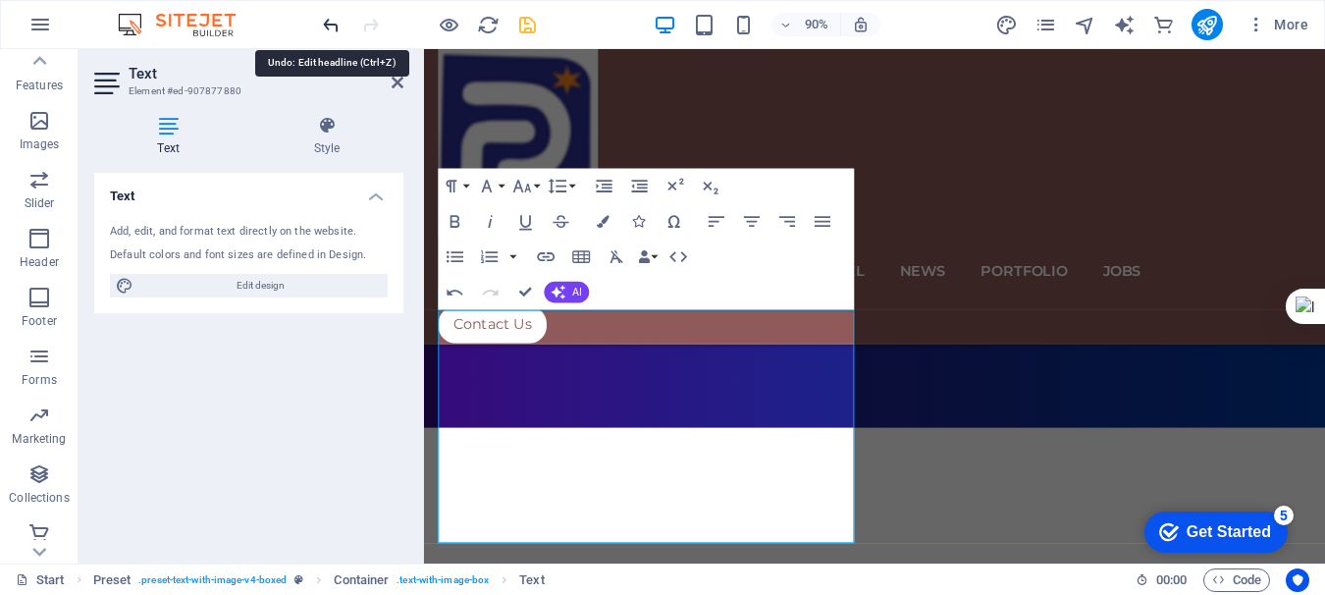
click at [331, 26] on icon "undo" at bounding box center [331, 25] width 23 height 23
click at [332, 30] on icon "undo" at bounding box center [331, 25] width 23 height 23
click at [454, 296] on icon "button" at bounding box center [456, 293] width 22 height 22
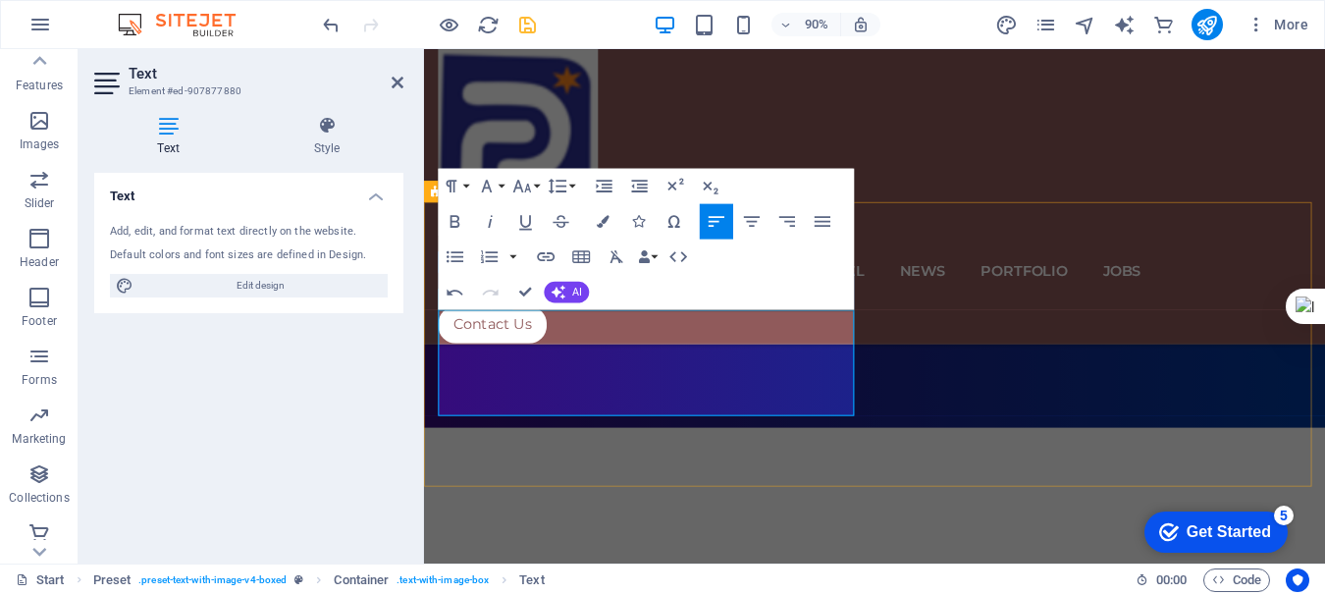
drag, startPoint x: 461, startPoint y: 347, endPoint x: 827, endPoint y: 445, distance: 378.8
click at [455, 260] on icon "button" at bounding box center [456, 257] width 22 height 22
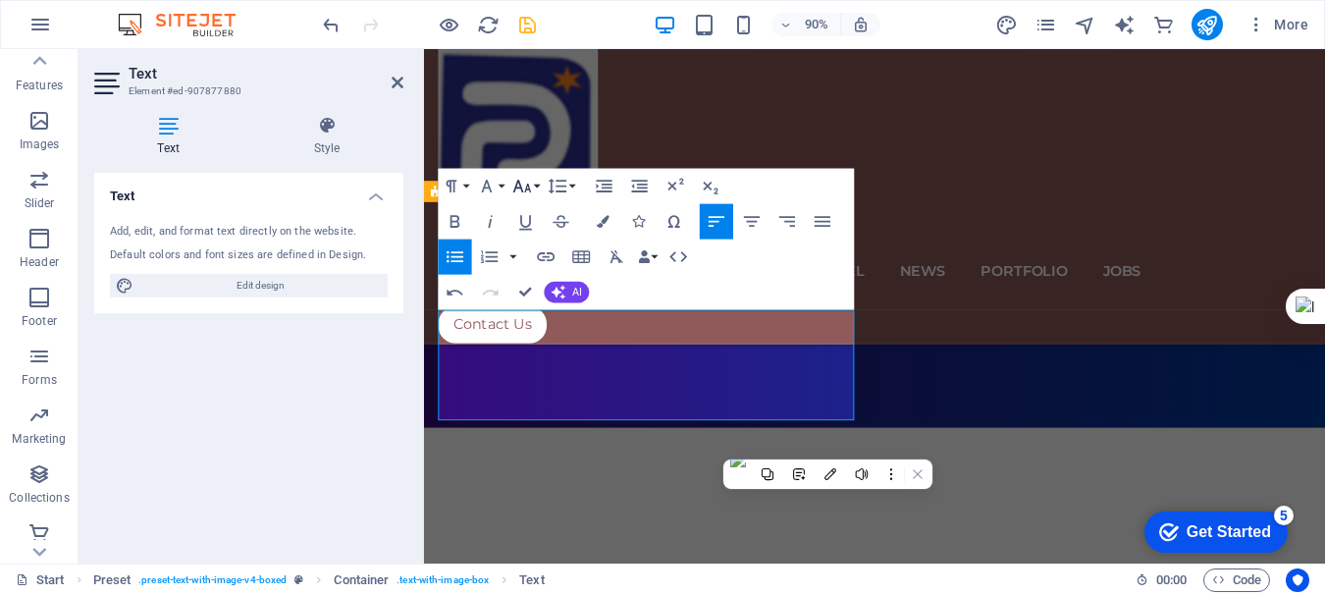
click at [531, 187] on icon "button" at bounding box center [522, 187] width 22 height 22
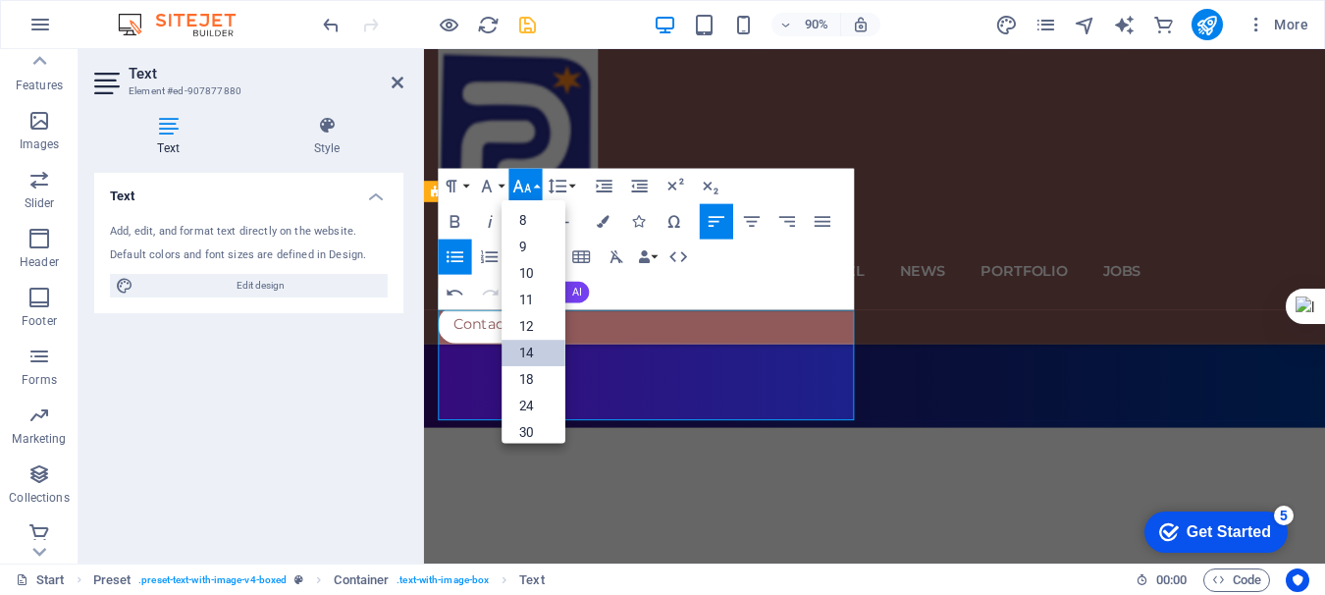
click at [528, 342] on link "14" at bounding box center [534, 353] width 64 height 26
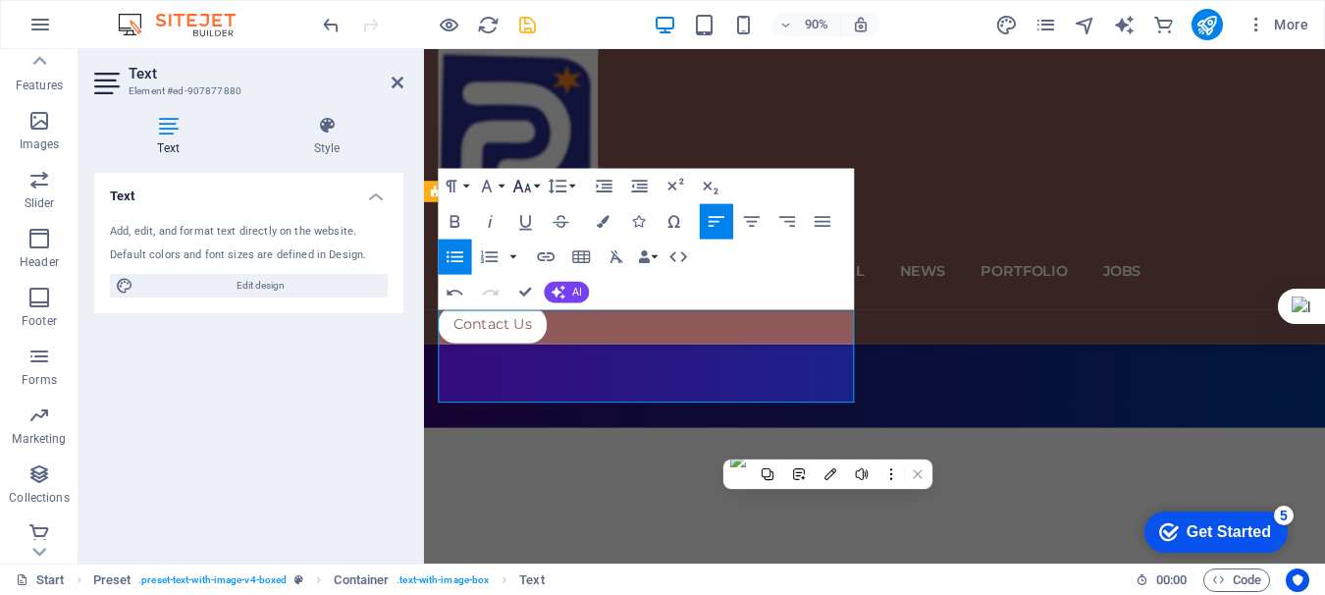
click at [538, 185] on button "Font Size" at bounding box center [524, 186] width 33 height 35
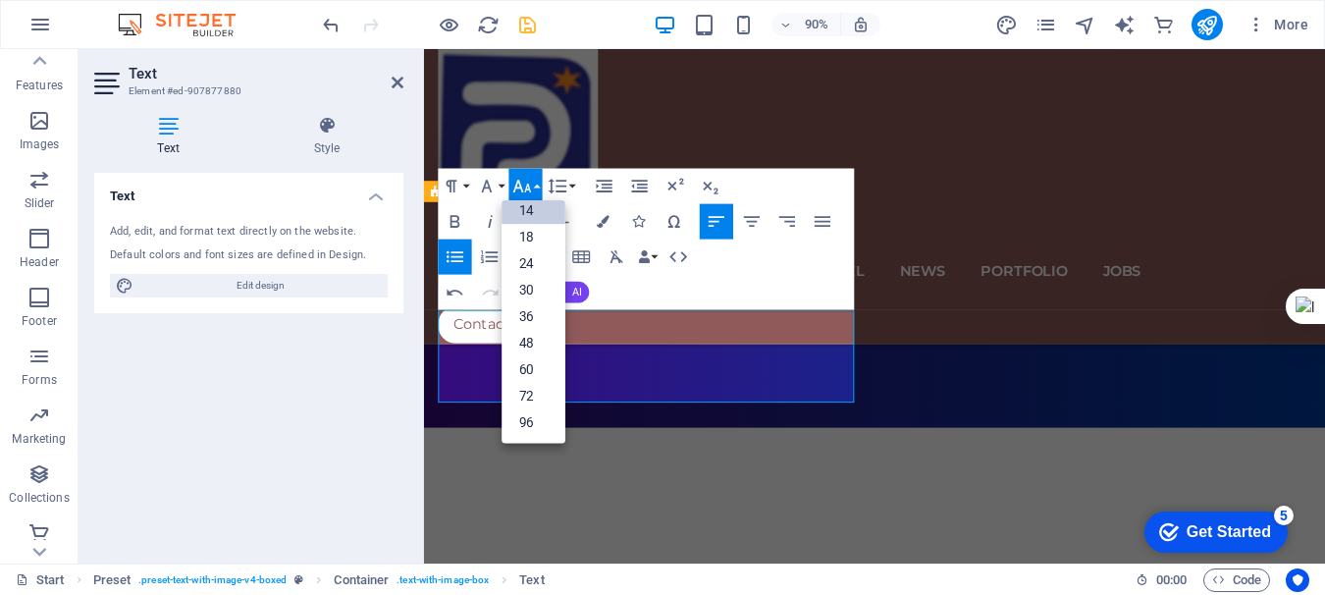
scroll to position [158, 0]
click at [530, 320] on link "36" at bounding box center [534, 317] width 64 height 26
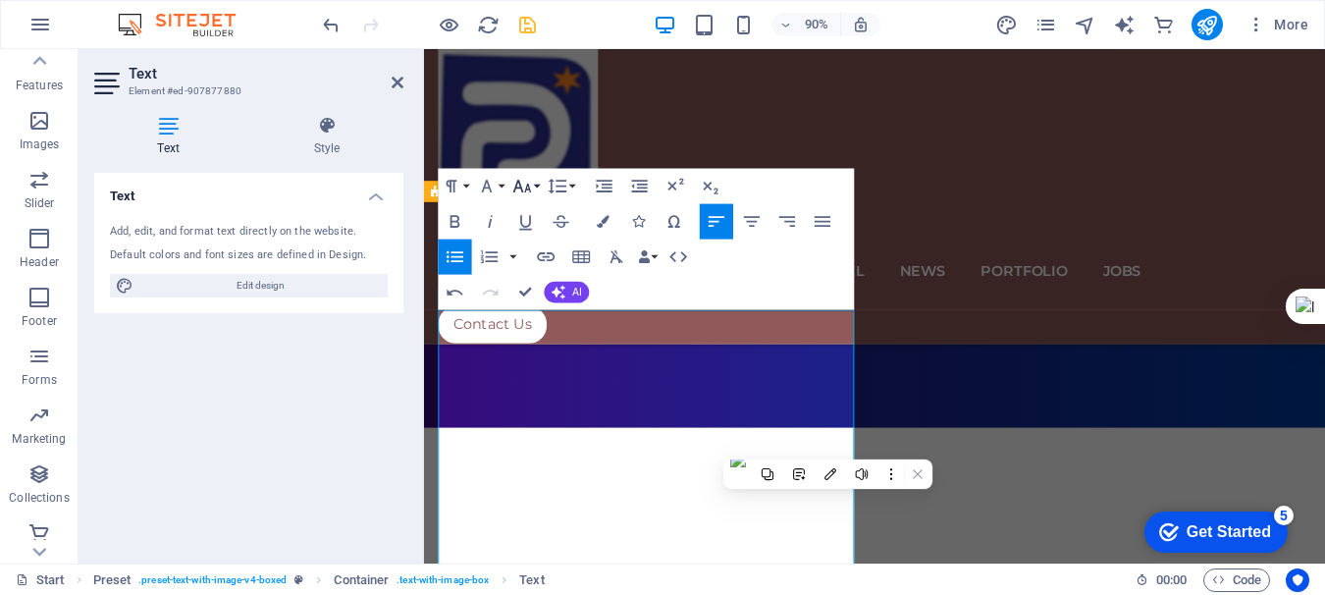
click at [533, 183] on button "Font Size" at bounding box center [524, 186] width 33 height 35
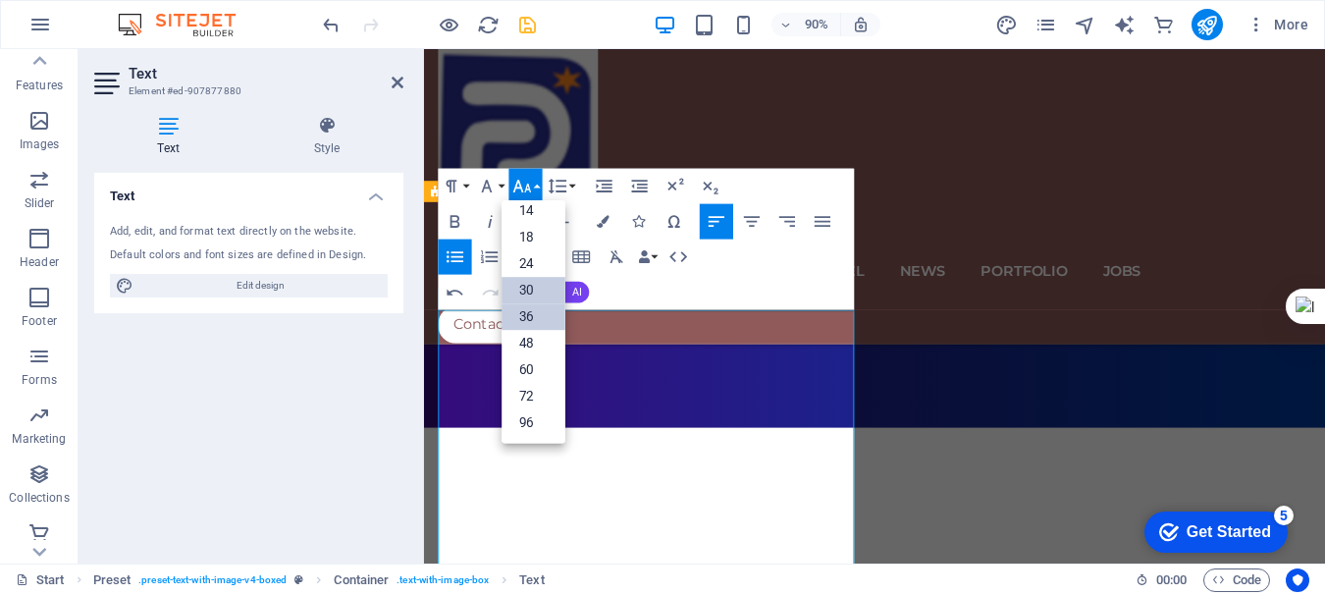
click at [526, 283] on link "30" at bounding box center [534, 291] width 64 height 26
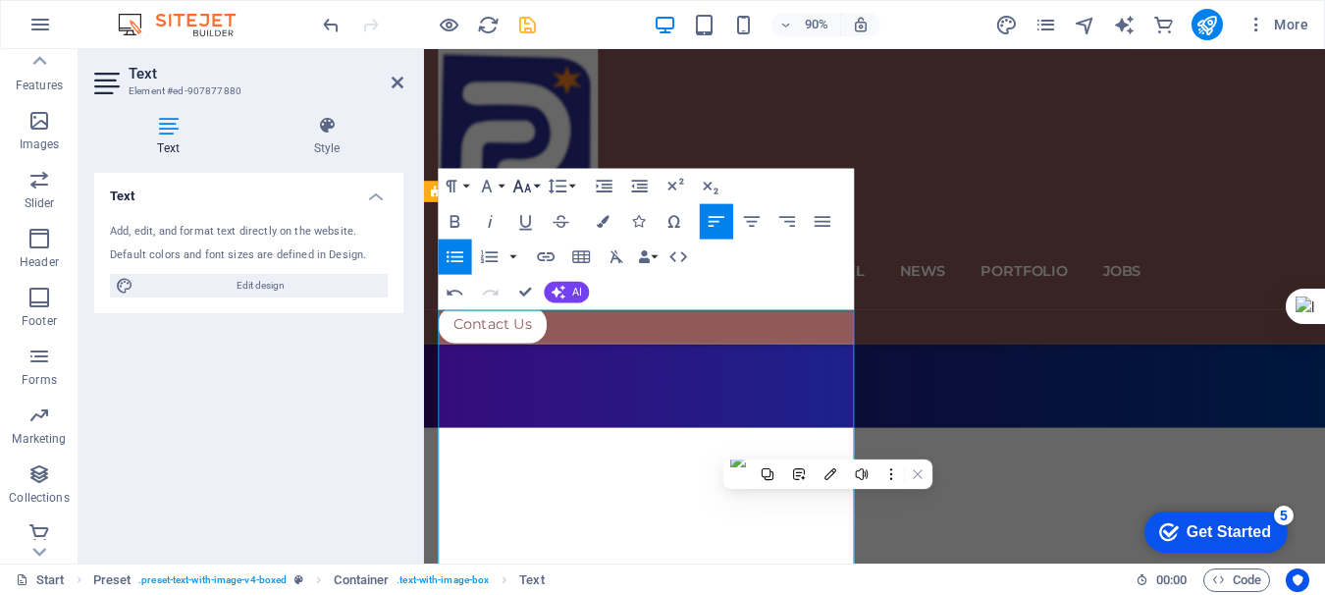
click at [536, 185] on button "Font Size" at bounding box center [524, 186] width 33 height 35
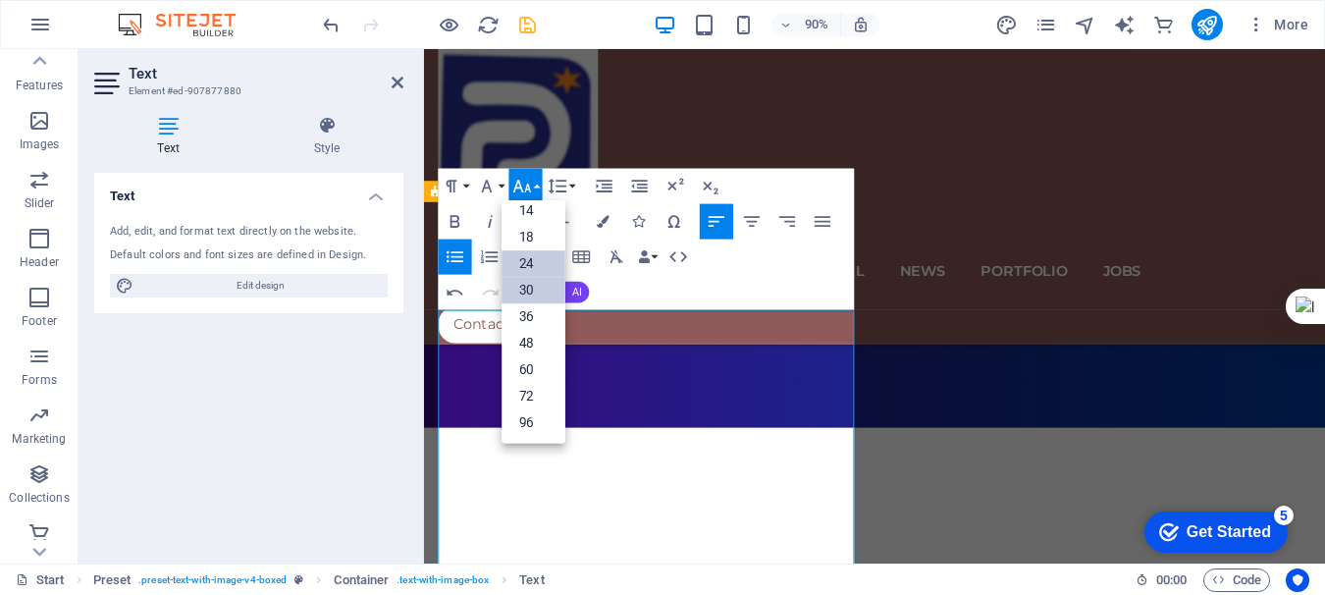
click at [533, 268] on link "24" at bounding box center [534, 264] width 64 height 26
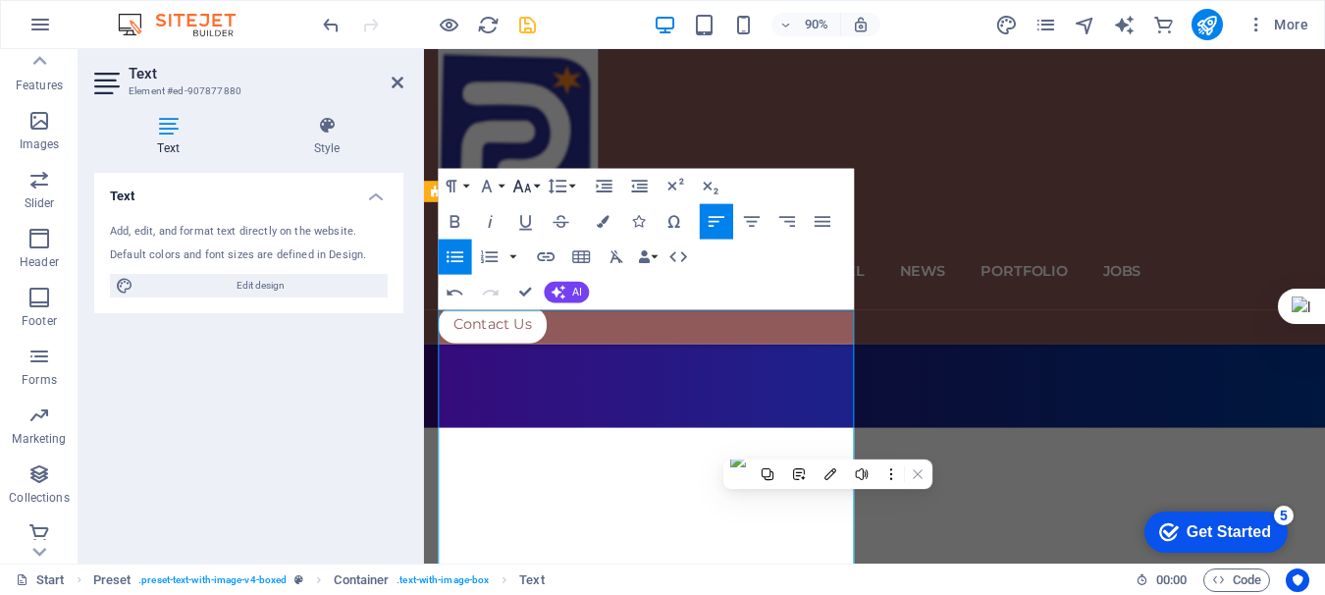
click at [536, 185] on button "Font Size" at bounding box center [524, 186] width 33 height 35
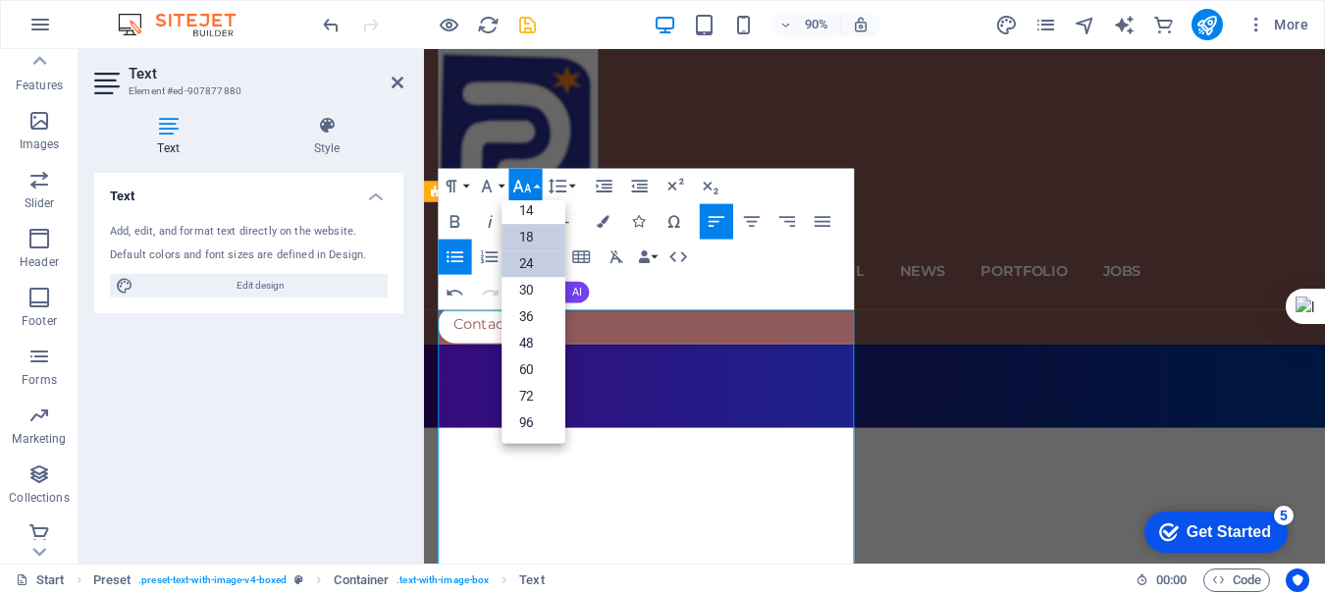
click at [532, 242] on link "18" at bounding box center [534, 238] width 64 height 26
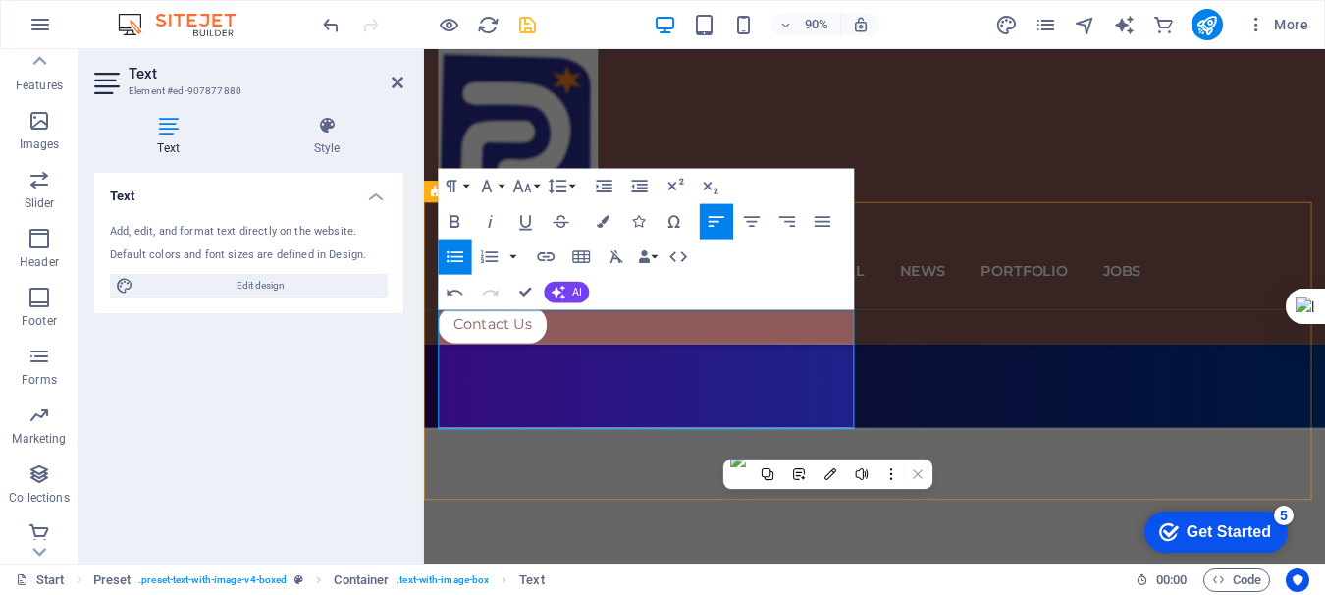
drag, startPoint x: 478, startPoint y: 347, endPoint x: 879, endPoint y: 454, distance: 415.4
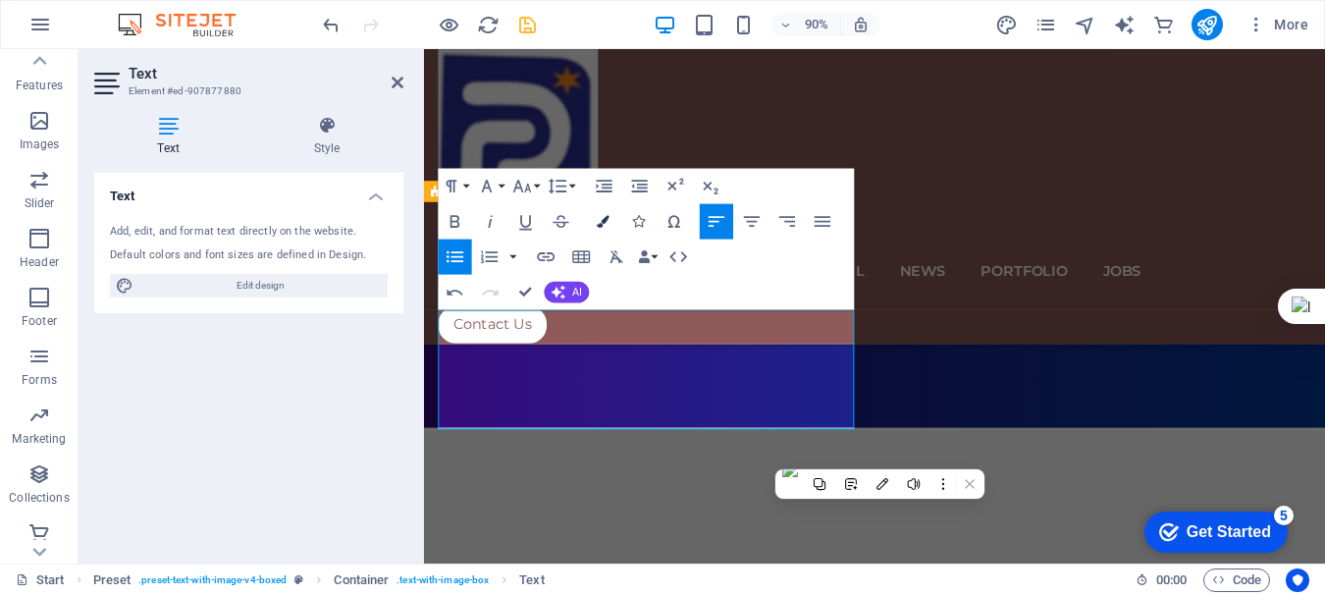
click at [605, 216] on icon "button" at bounding box center [603, 222] width 13 height 13
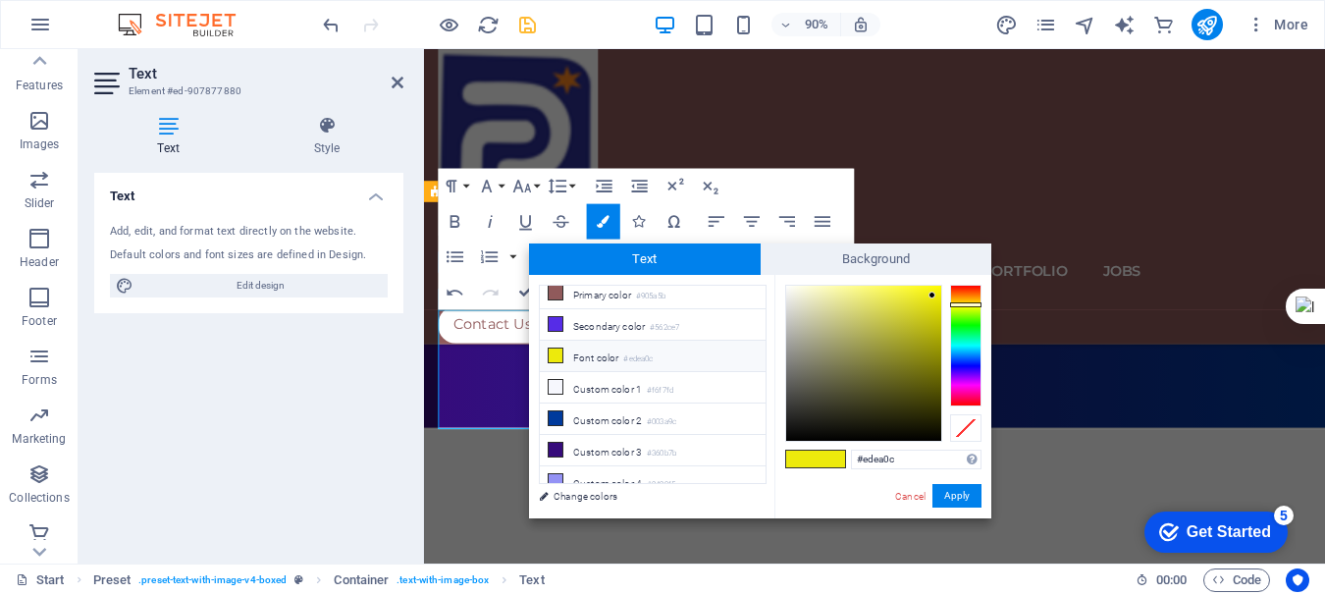
scroll to position [46, 0]
click at [554, 436] on icon at bounding box center [556, 443] width 14 height 14
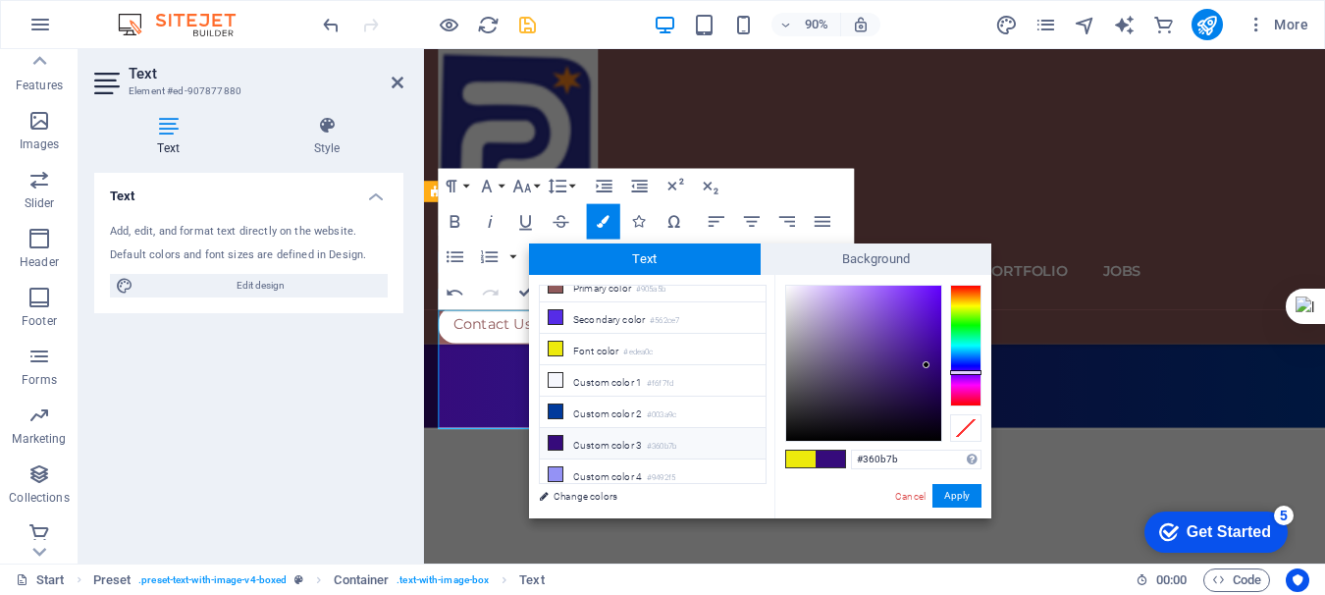
type input "#0a0216"
click at [928, 426] on div at bounding box center [863, 363] width 155 height 155
click at [957, 497] on button "Apply" at bounding box center [956, 496] width 49 height 24
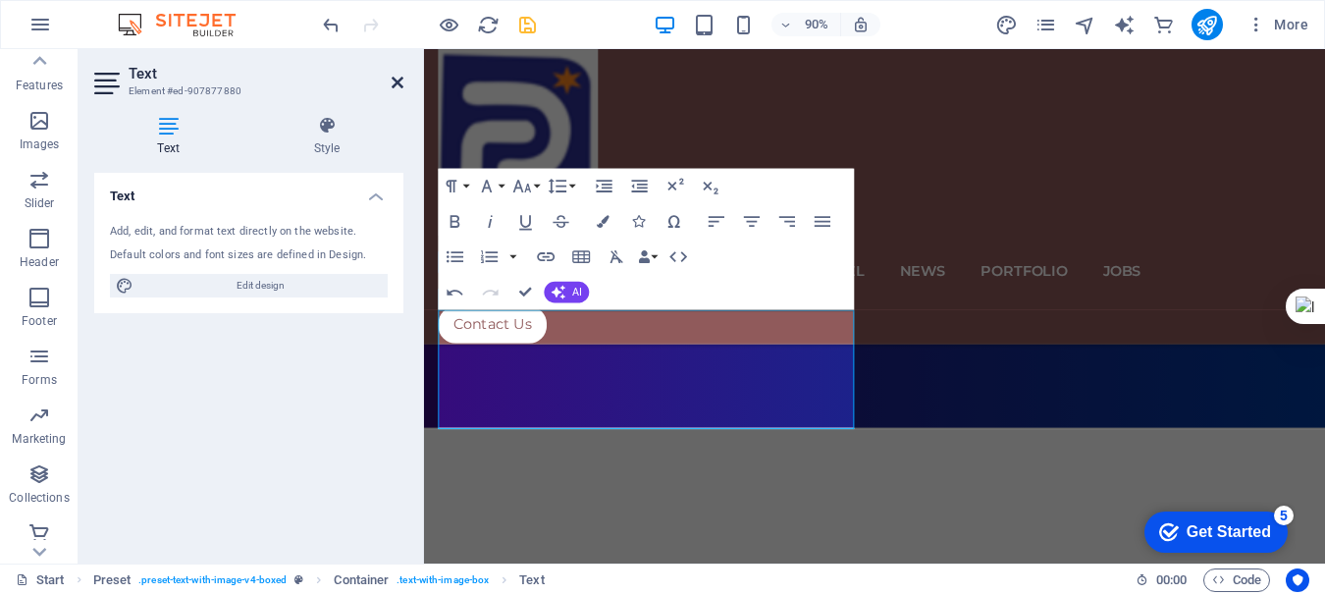
click at [392, 81] on icon at bounding box center [398, 83] width 12 height 16
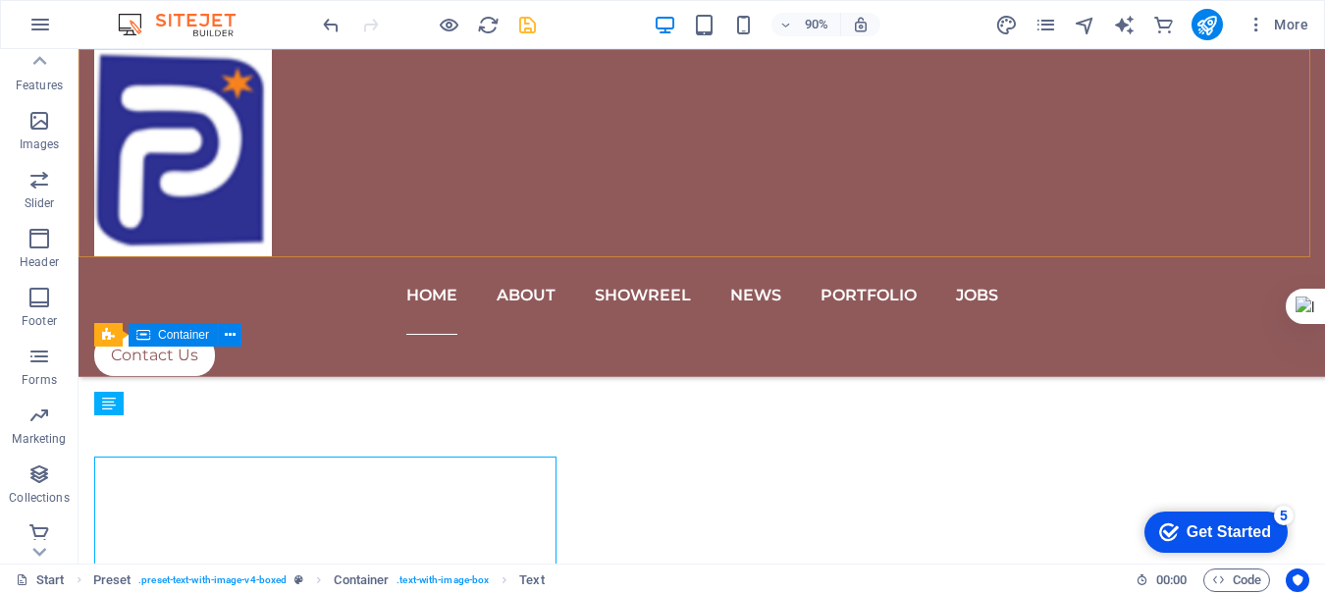
scroll to position [899, 0]
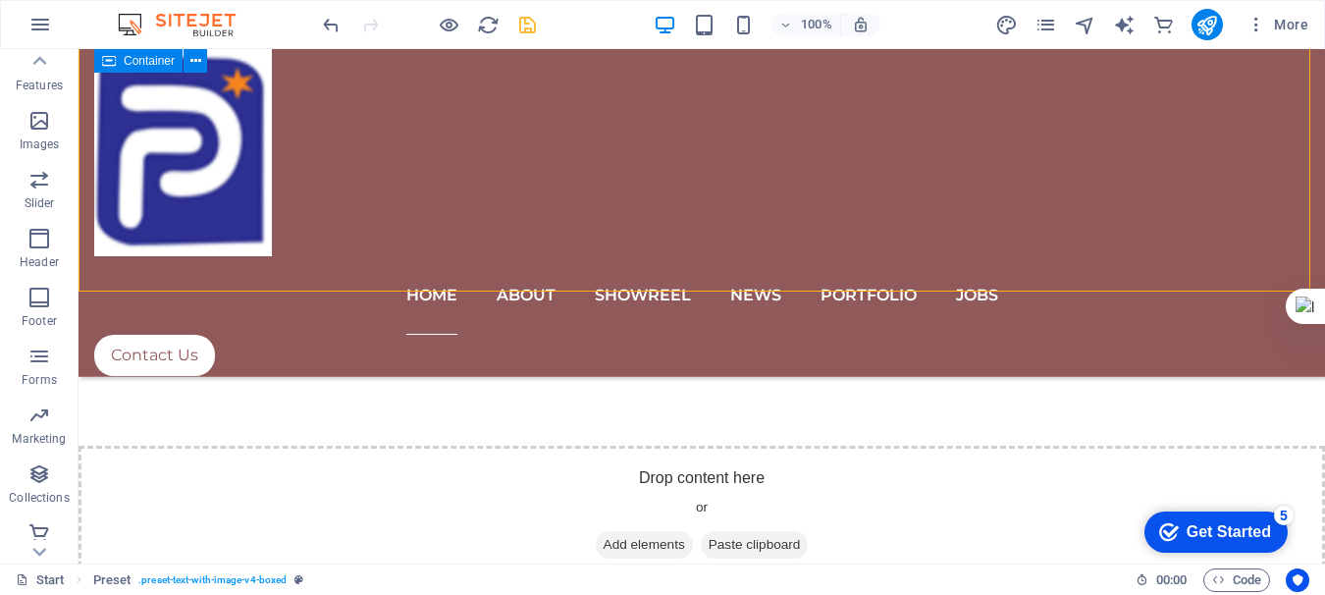
scroll to position [1233, 0]
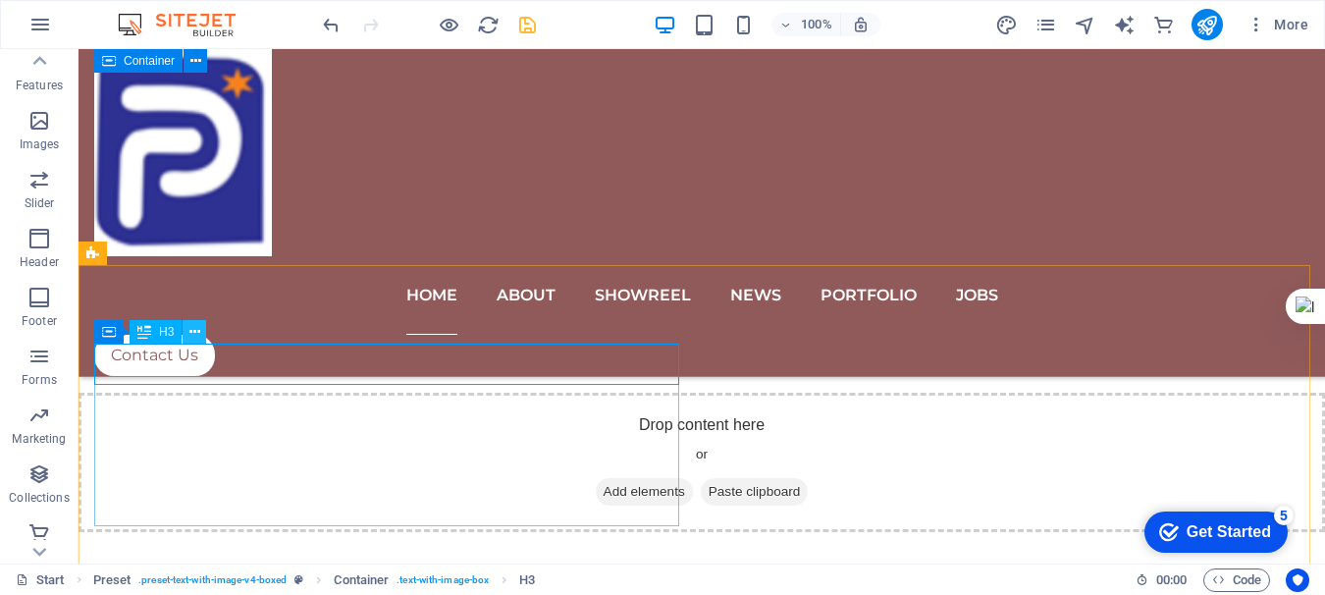
click at [191, 337] on icon at bounding box center [194, 332] width 11 height 21
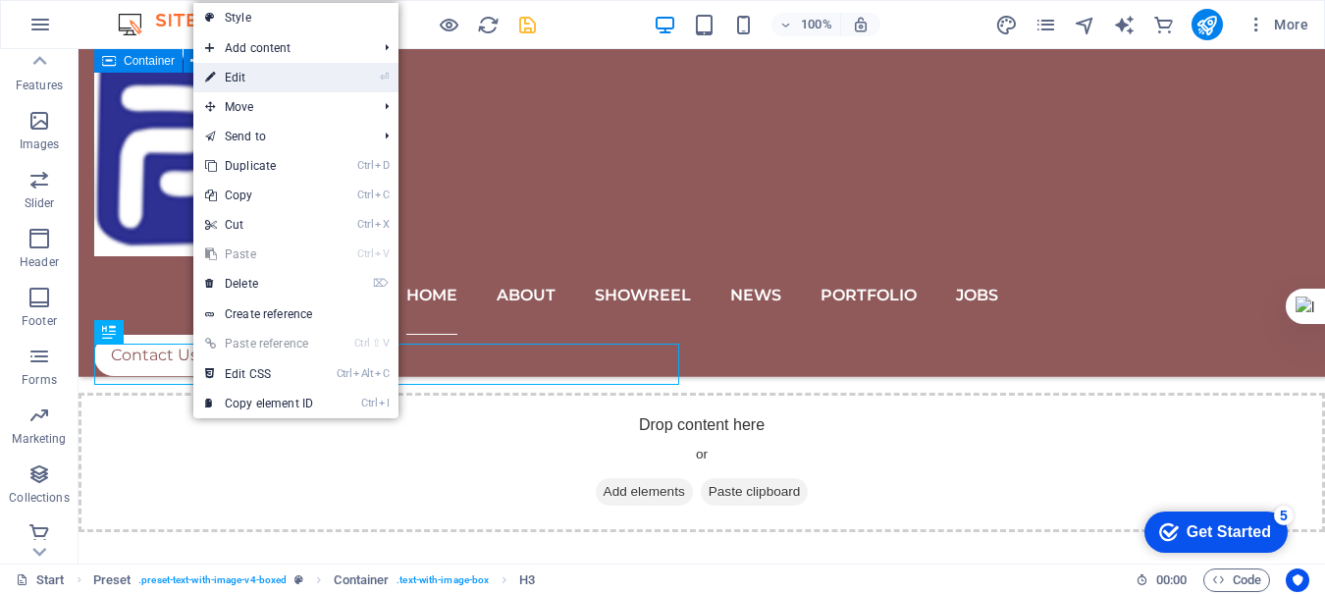
click at [248, 79] on link "⏎ Edit" at bounding box center [259, 77] width 132 height 29
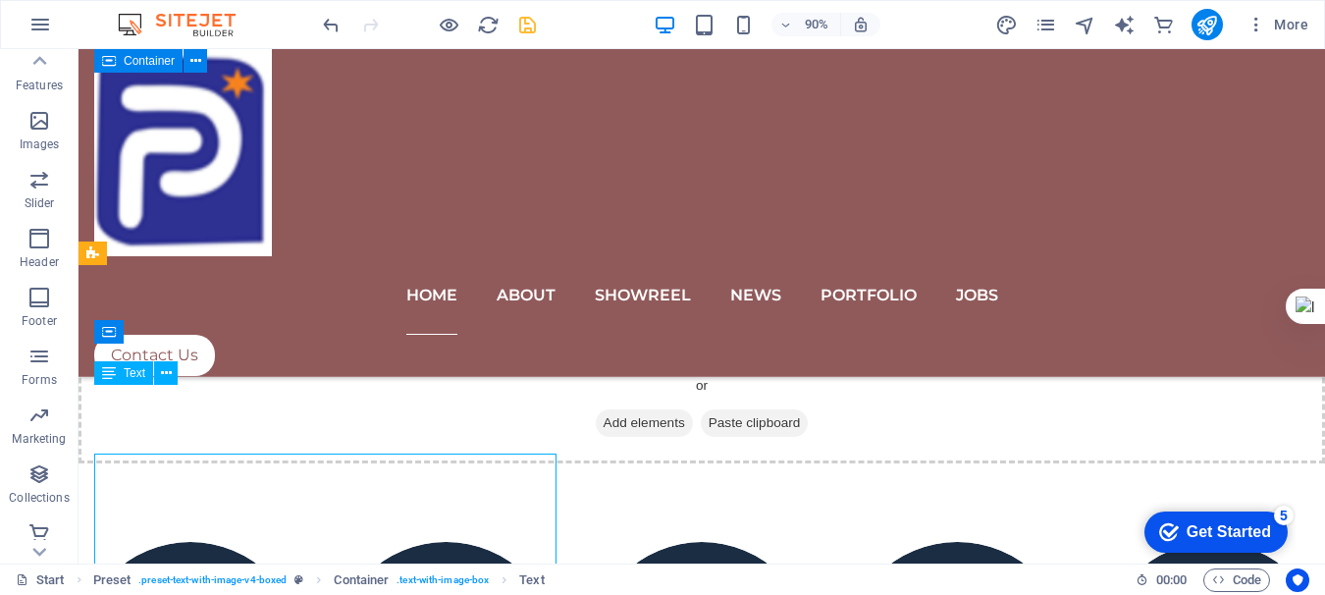
scroll to position [1233, 0]
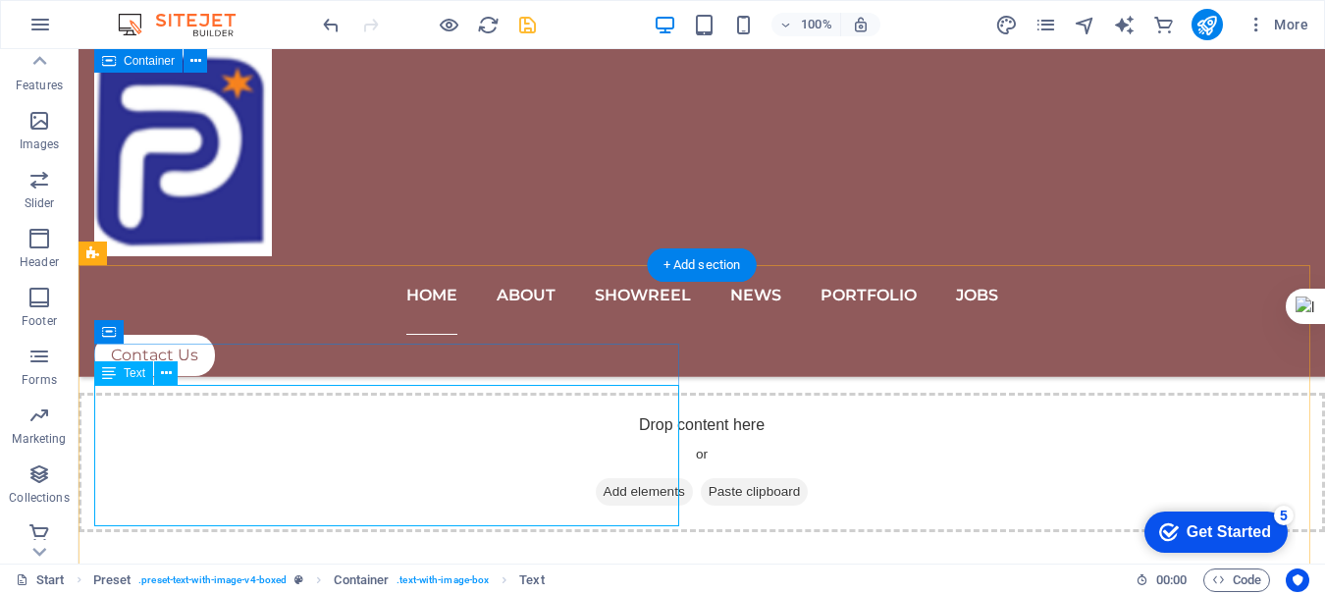
click at [165, 369] on icon at bounding box center [166, 373] width 11 height 21
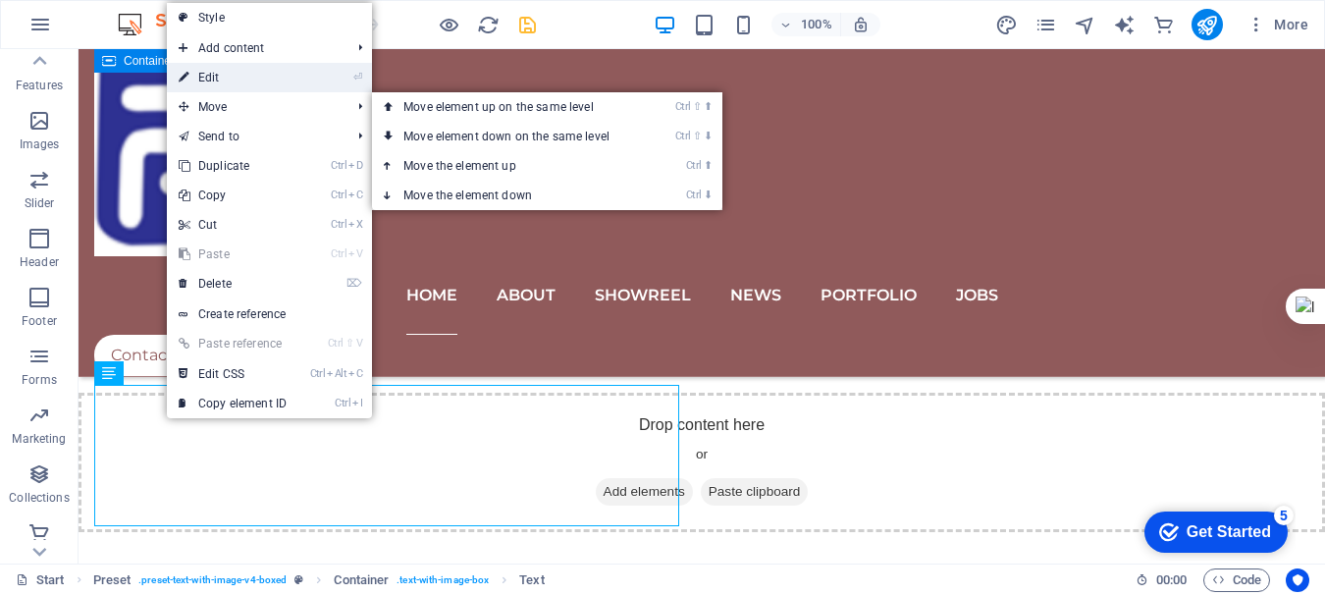
click at [217, 77] on link "⏎ Edit" at bounding box center [233, 77] width 132 height 29
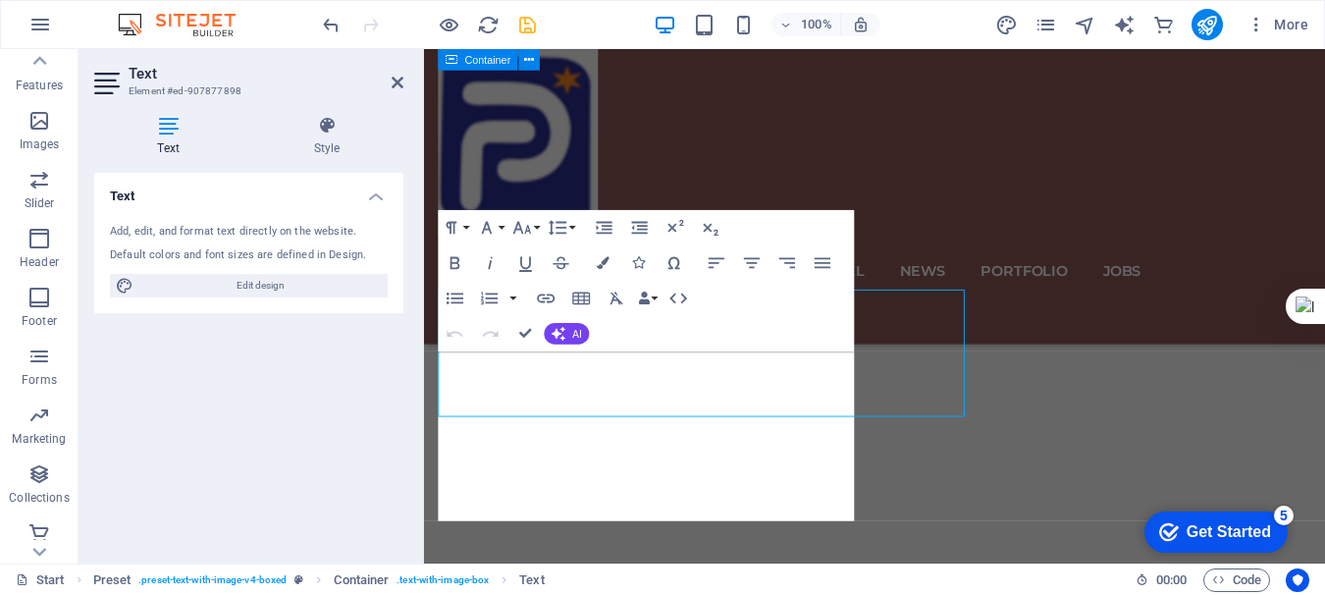
scroll to position [1301, 0]
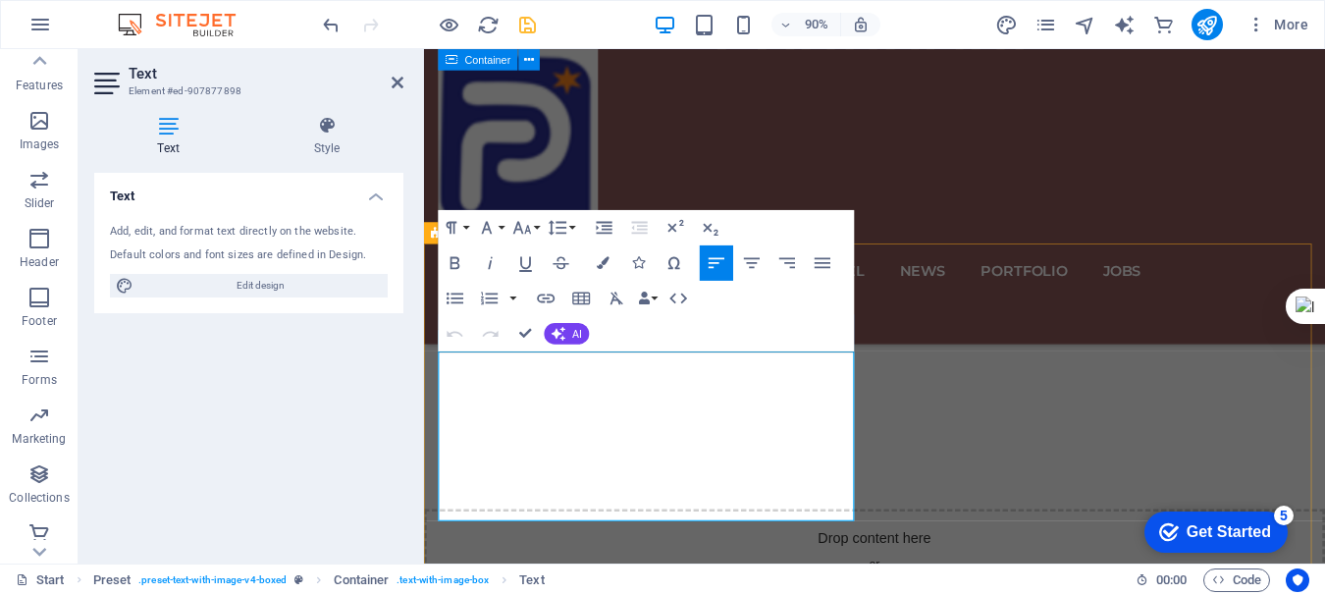
drag, startPoint x: 439, startPoint y: 397, endPoint x: 792, endPoint y: 561, distance: 389.9
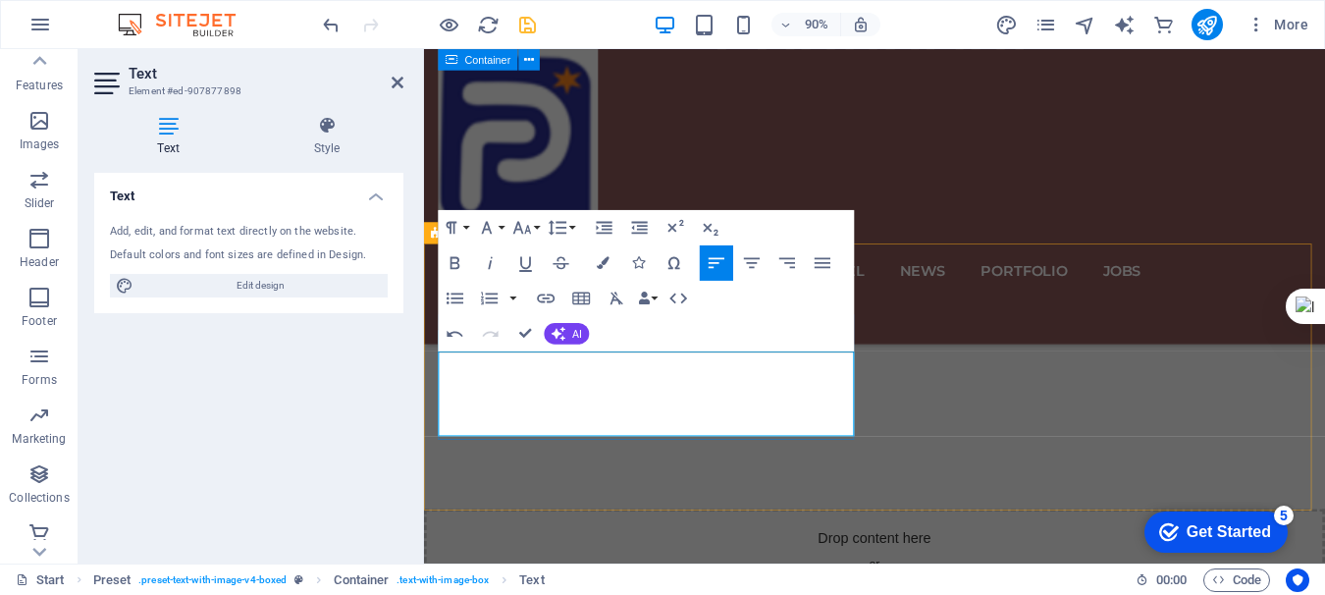
drag, startPoint x: 461, startPoint y: 399, endPoint x: 675, endPoint y: 457, distance: 221.7
click at [452, 299] on icon "button" at bounding box center [455, 298] width 17 height 12
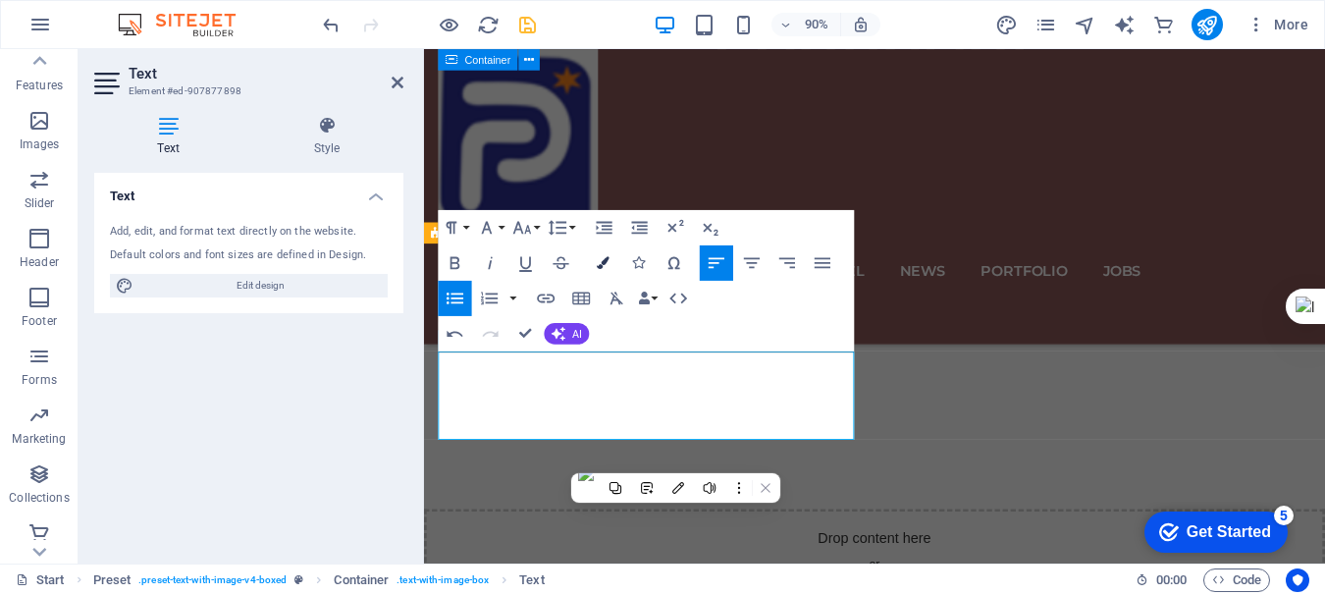
click at [605, 255] on button "Colors" at bounding box center [603, 262] width 33 height 35
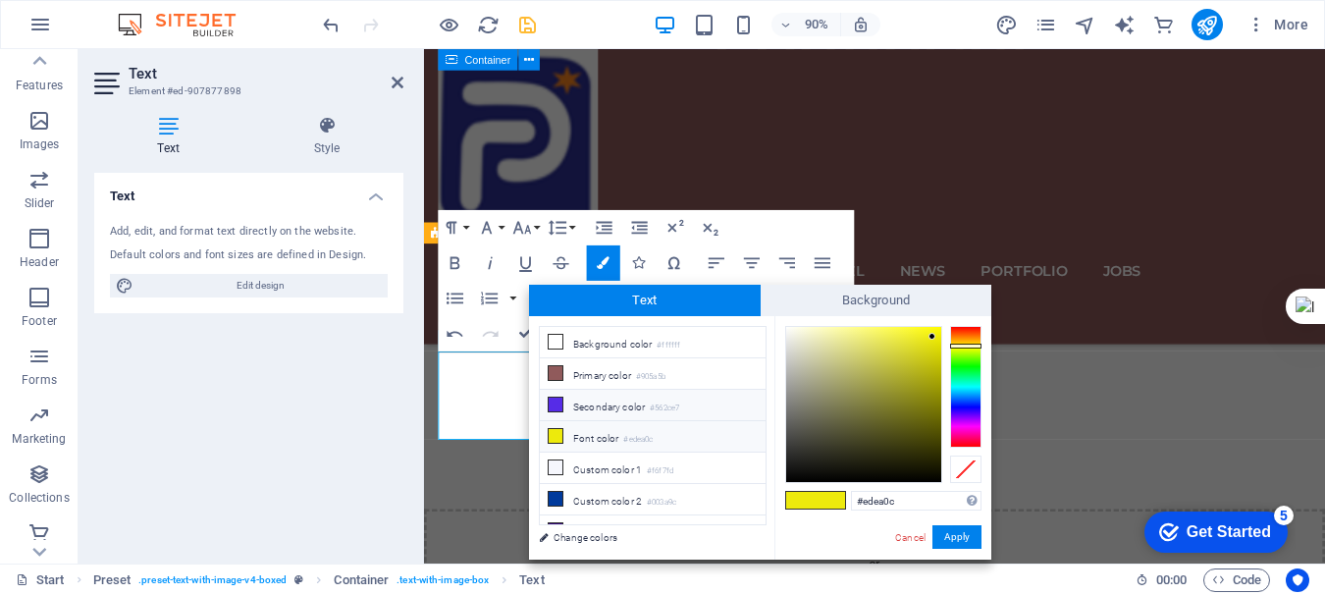
click at [628, 402] on li "Secondary color #562ce7" at bounding box center [653, 405] width 226 height 31
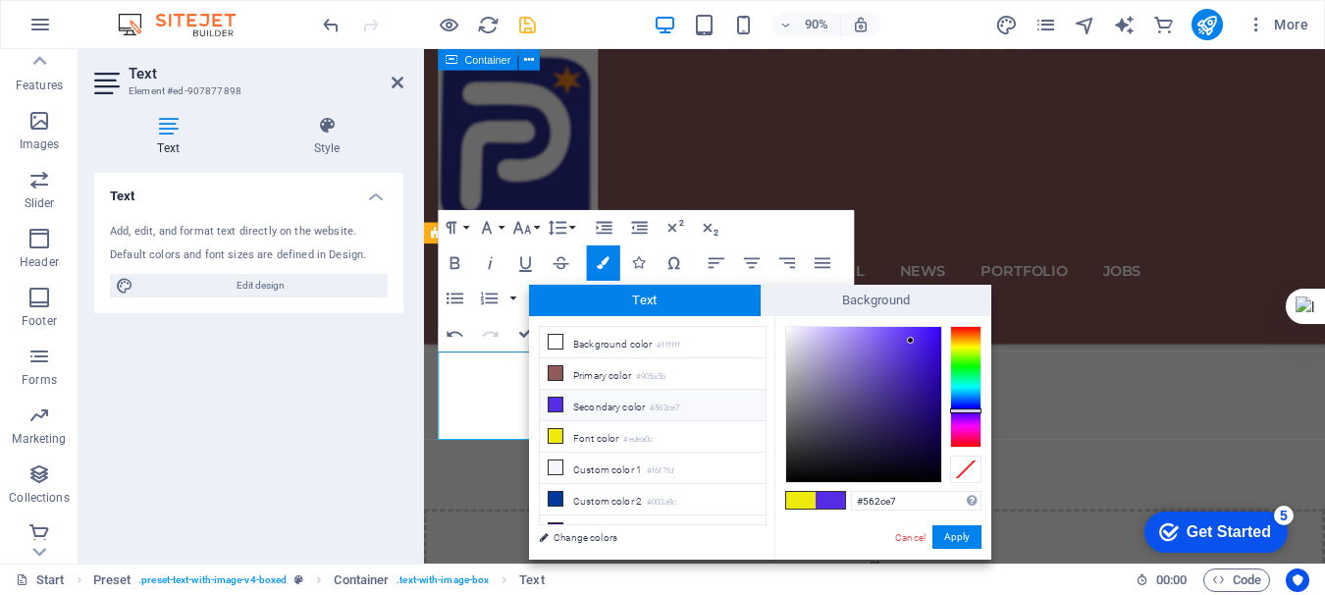
type input "#2e0da0"
click at [927, 384] on div at bounding box center [863, 404] width 155 height 155
click at [952, 536] on button "Apply" at bounding box center [956, 537] width 49 height 24
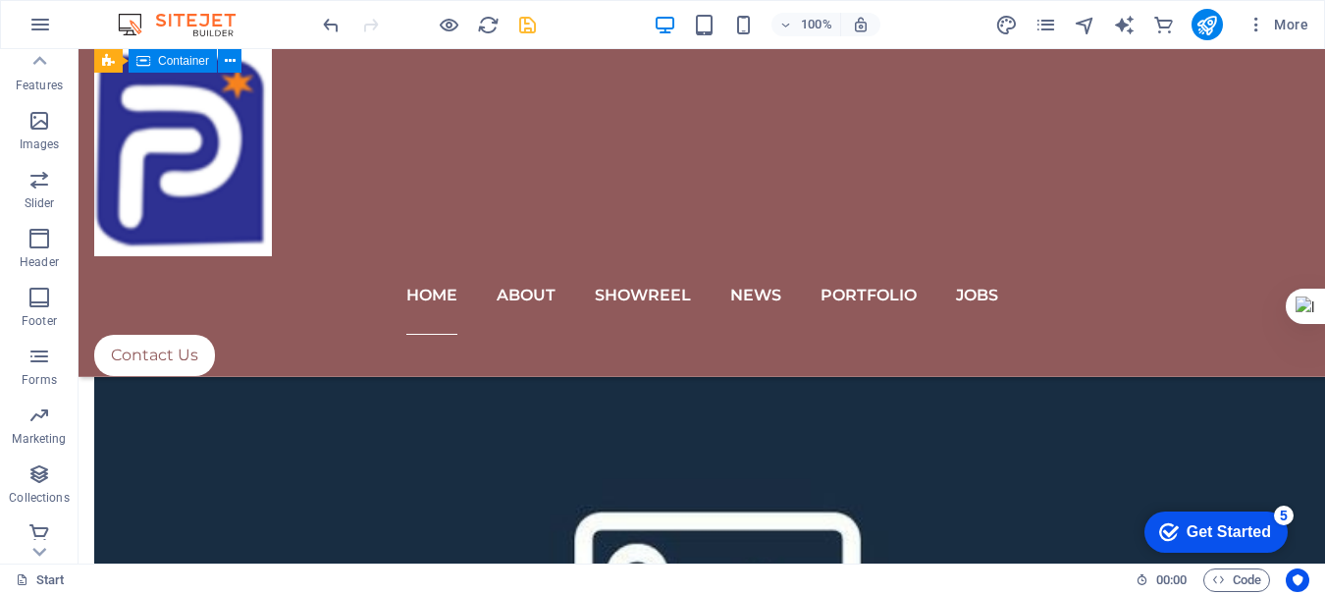
scroll to position [2012, 0]
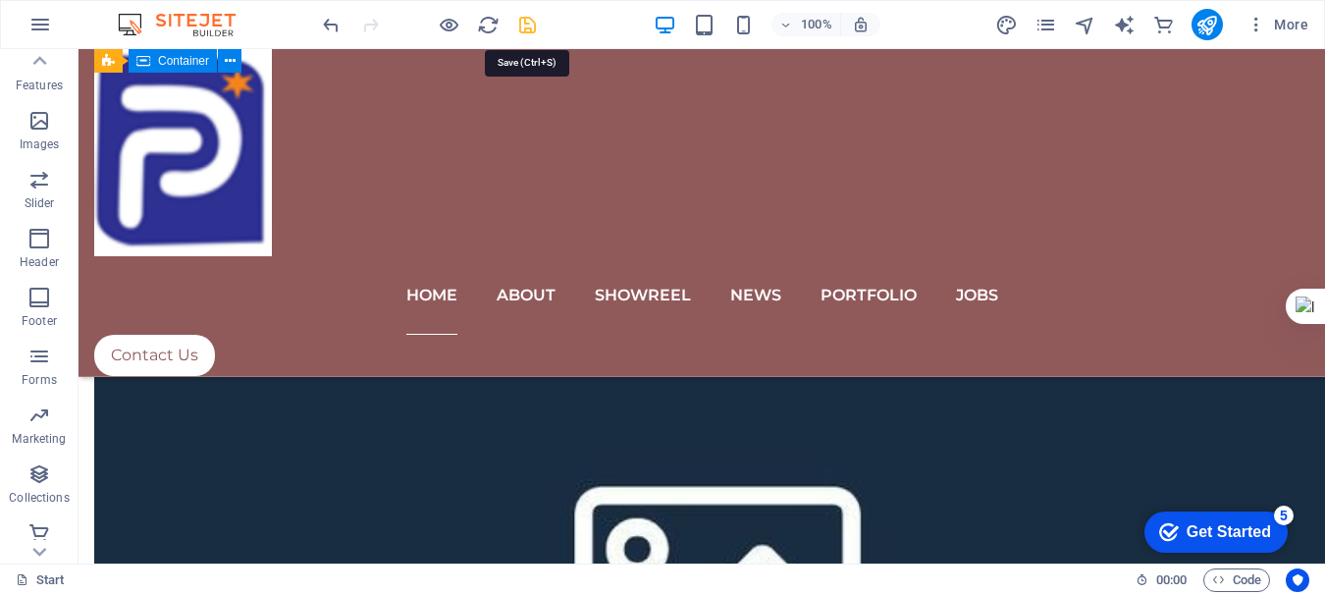
click at [532, 31] on icon "save" at bounding box center [527, 25] width 23 height 23
